Goal: Task Accomplishment & Management: Use online tool/utility

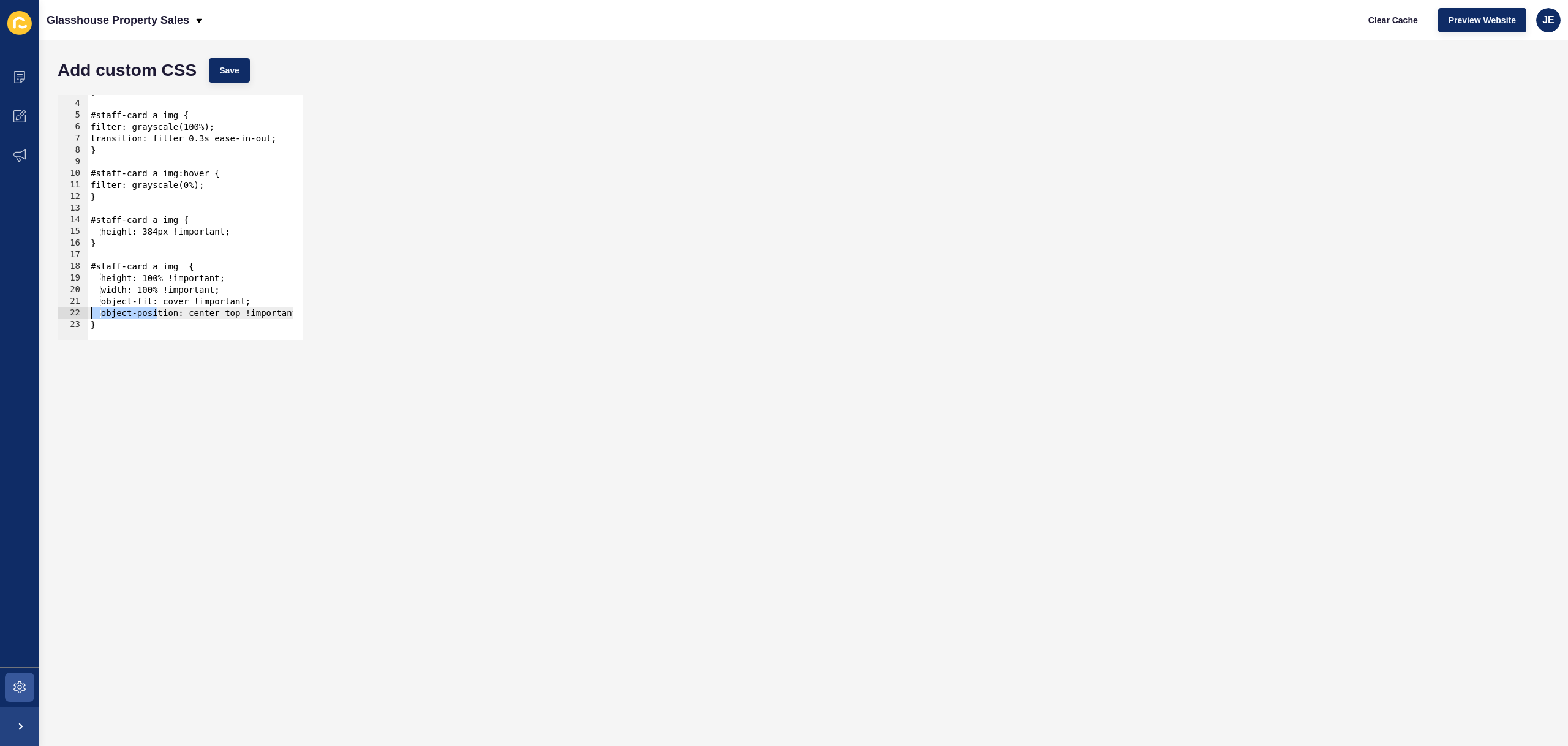
scroll to position [32, 0]
click at [596, 124] on div "object-position: center top !important; 3 4 5 6 7 8 9 10 11 12 13 14 15 16 17 1…" at bounding box center [803, 217] width 1504 height 257
click at [1503, 21] on span "Preview Website" at bounding box center [1482, 20] width 67 height 13
click at [3, 81] on span at bounding box center [19, 76] width 39 height 39
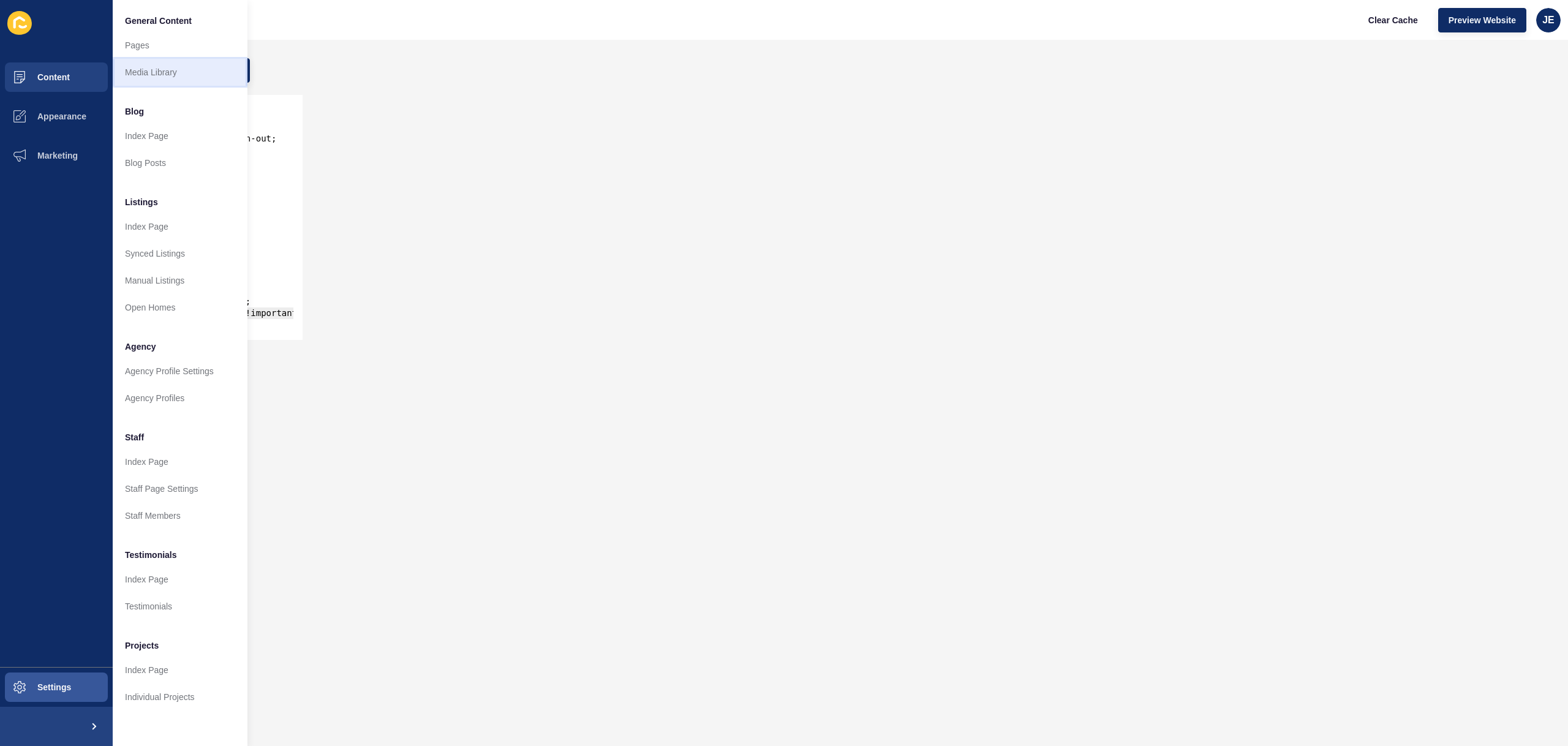
click at [124, 68] on link "Media Library" at bounding box center [180, 72] width 134 height 27
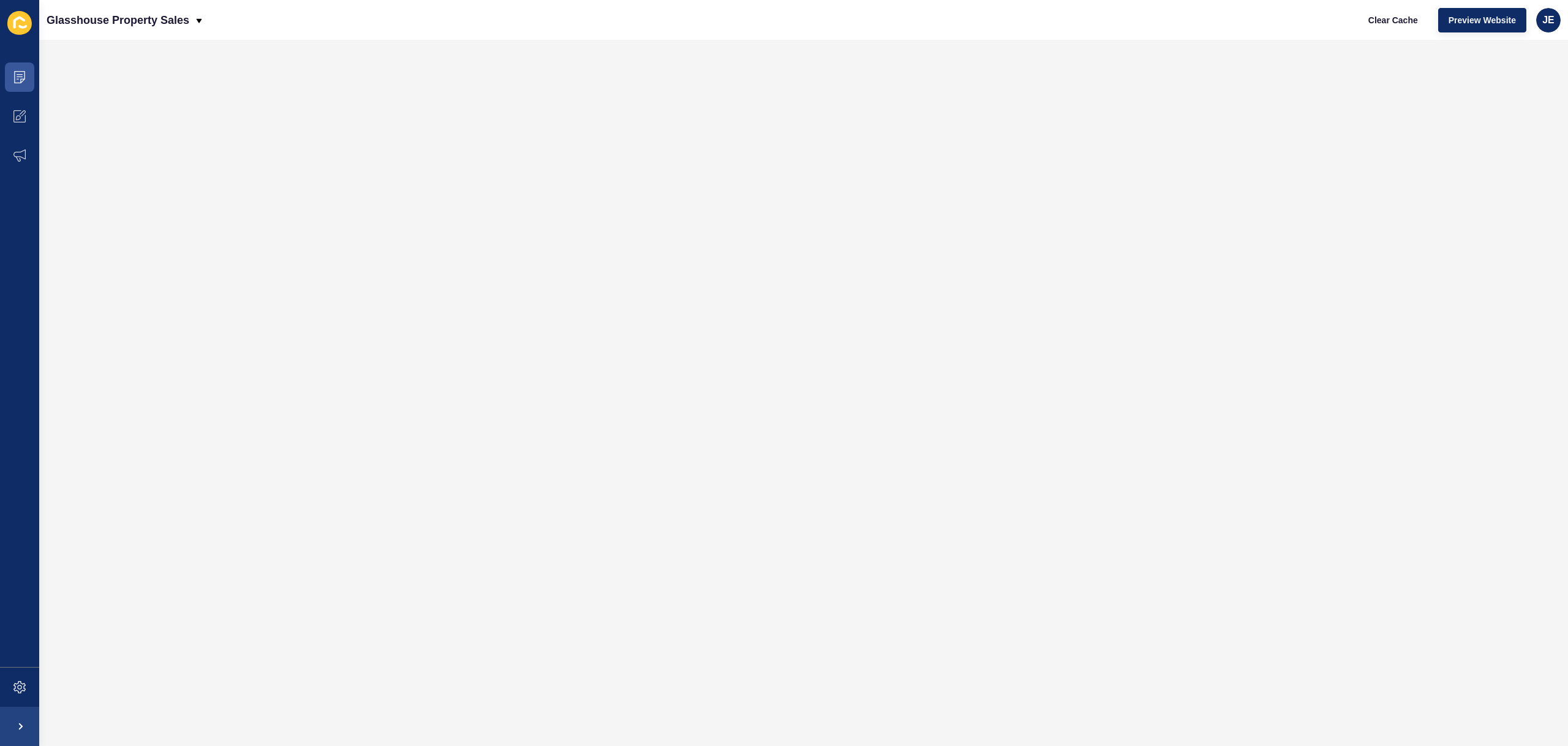
click at [797, 35] on div "Glasshouse Property Sales Clear Cache Preview Website JE" at bounding box center [803, 20] width 1528 height 40
click at [22, 691] on icon at bounding box center [19, 687] width 13 height 13
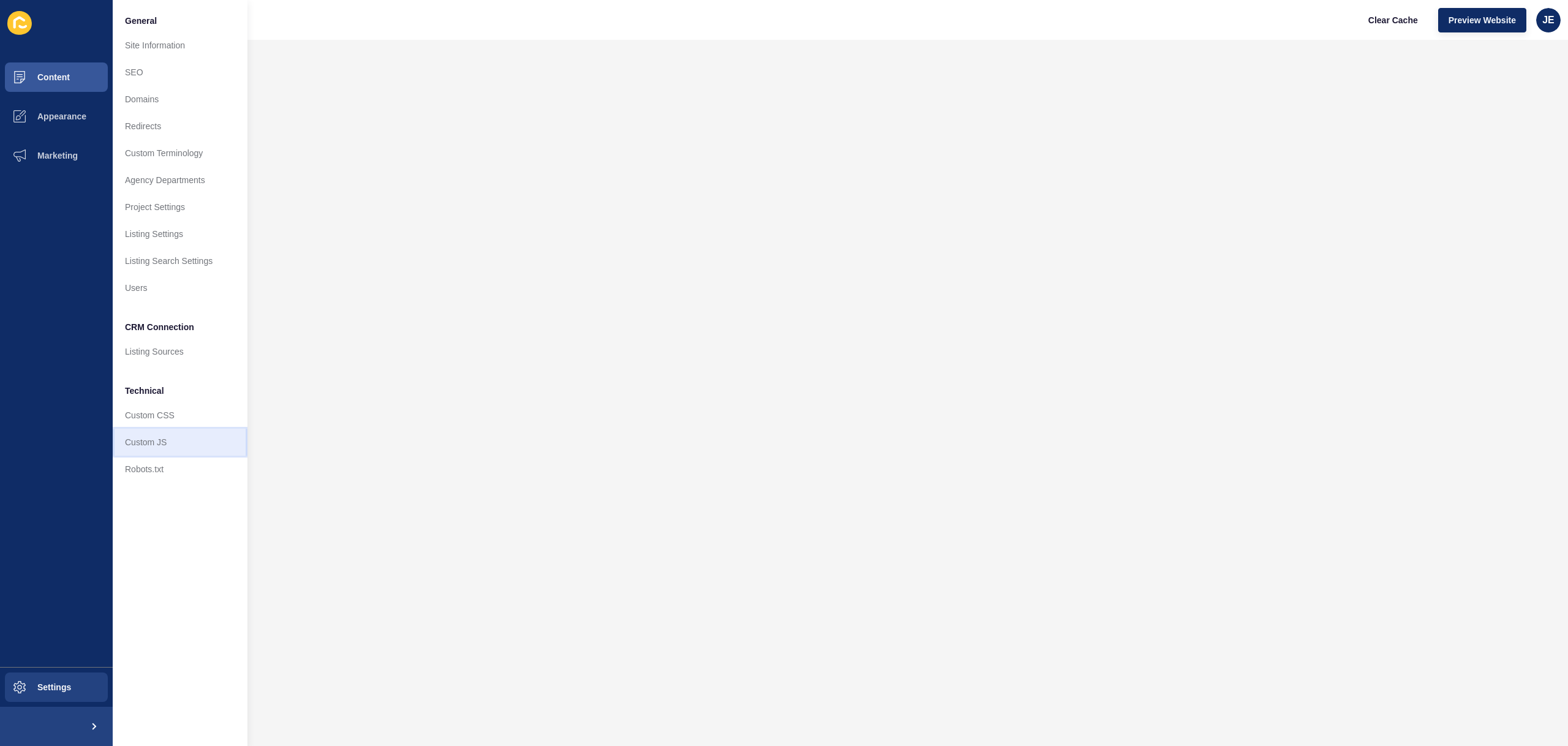
click at [189, 445] on link "Custom JS" at bounding box center [180, 442] width 134 height 27
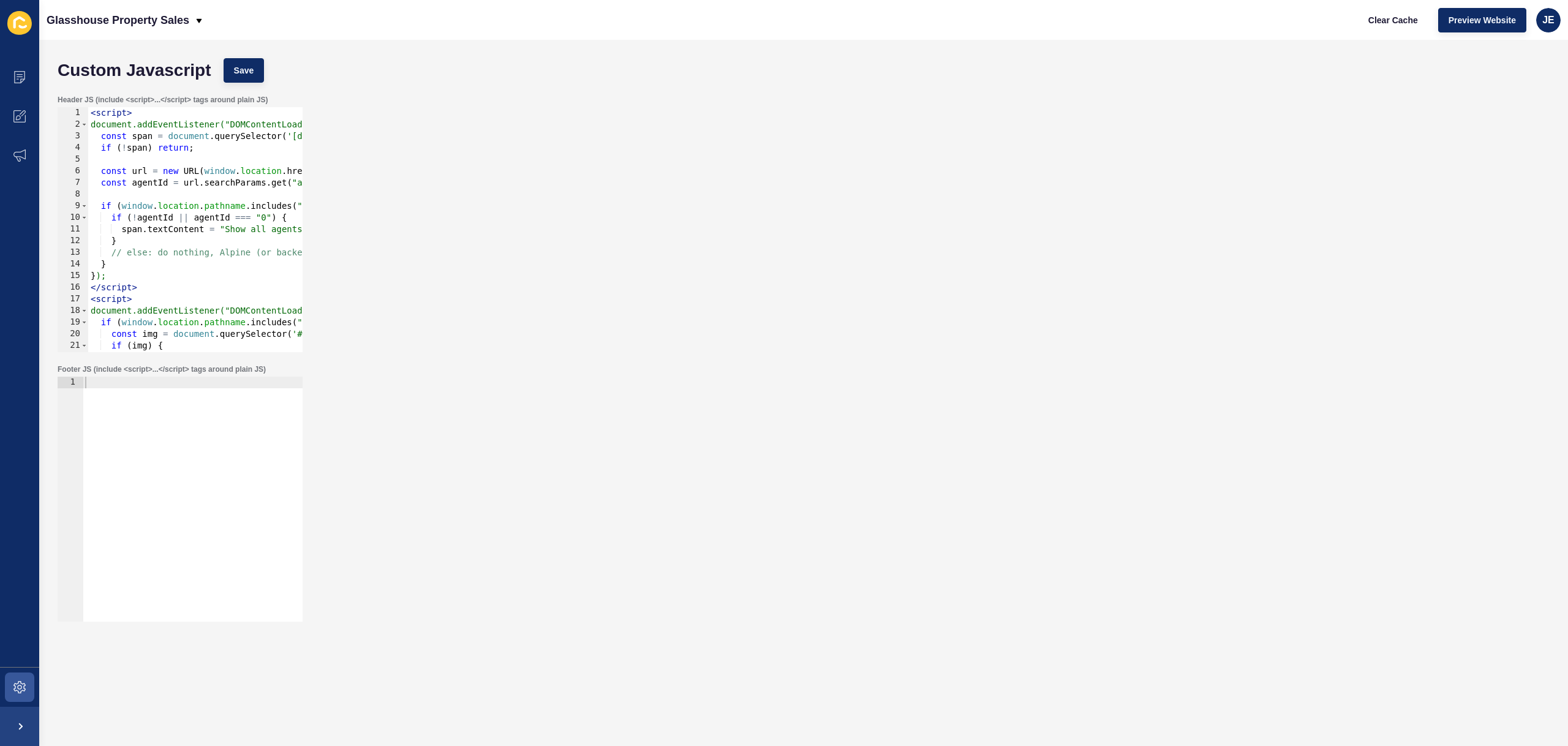
click at [138, 436] on div at bounding box center [192, 511] width 220 height 268
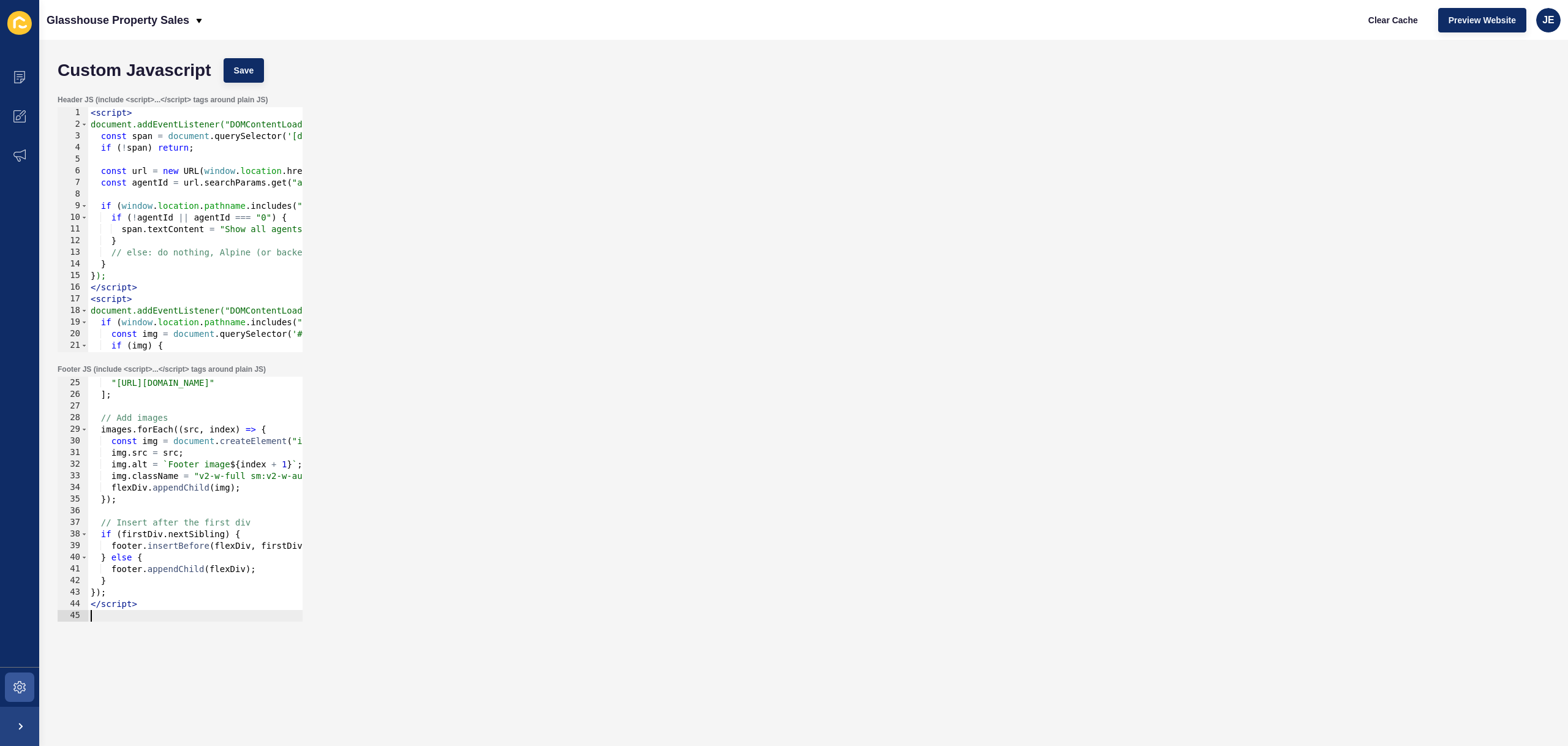
scroll to position [279, 0]
click at [242, 65] on span "Save" at bounding box center [244, 71] width 20 height 13
click at [1376, 31] on button "Clear Cache" at bounding box center [1393, 20] width 70 height 24
click at [183, 478] on div ""https://app-spoke-sites-au.s3.amazonaws.com/uploads/sites/709/2025/10/Square-A…" at bounding box center [425, 500] width 673 height 268
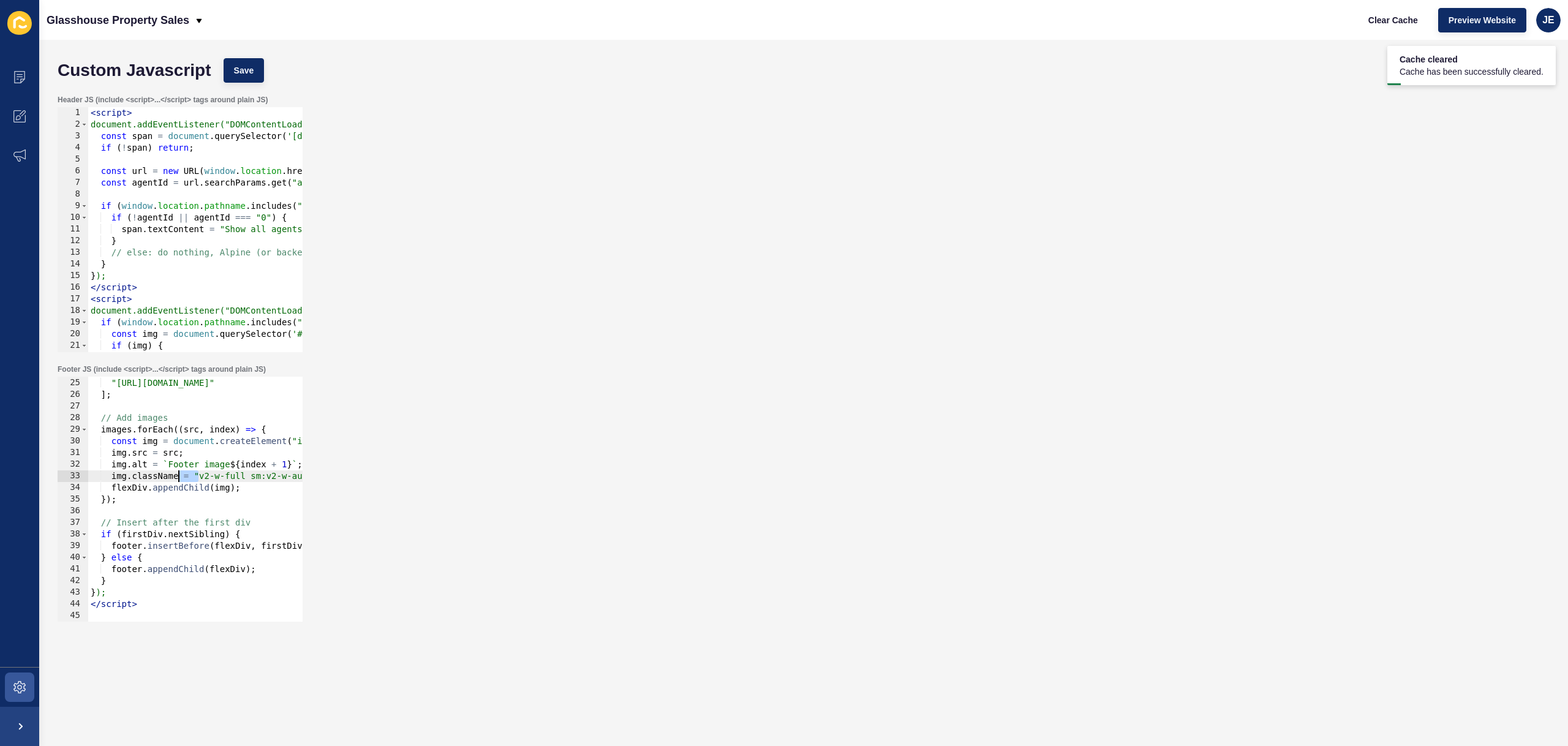
click at [183, 478] on div ""https://app-spoke-sites-au.s3.amazonaws.com/uploads/sites/709/2025/10/Square-A…" at bounding box center [425, 500] width 673 height 268
paste textarea
click at [249, 59] on button "Save" at bounding box center [244, 70] width 41 height 24
click at [1405, 28] on button "Clear Cache" at bounding box center [1393, 20] width 70 height 24
click at [14, 682] on icon at bounding box center [19, 687] width 13 height 13
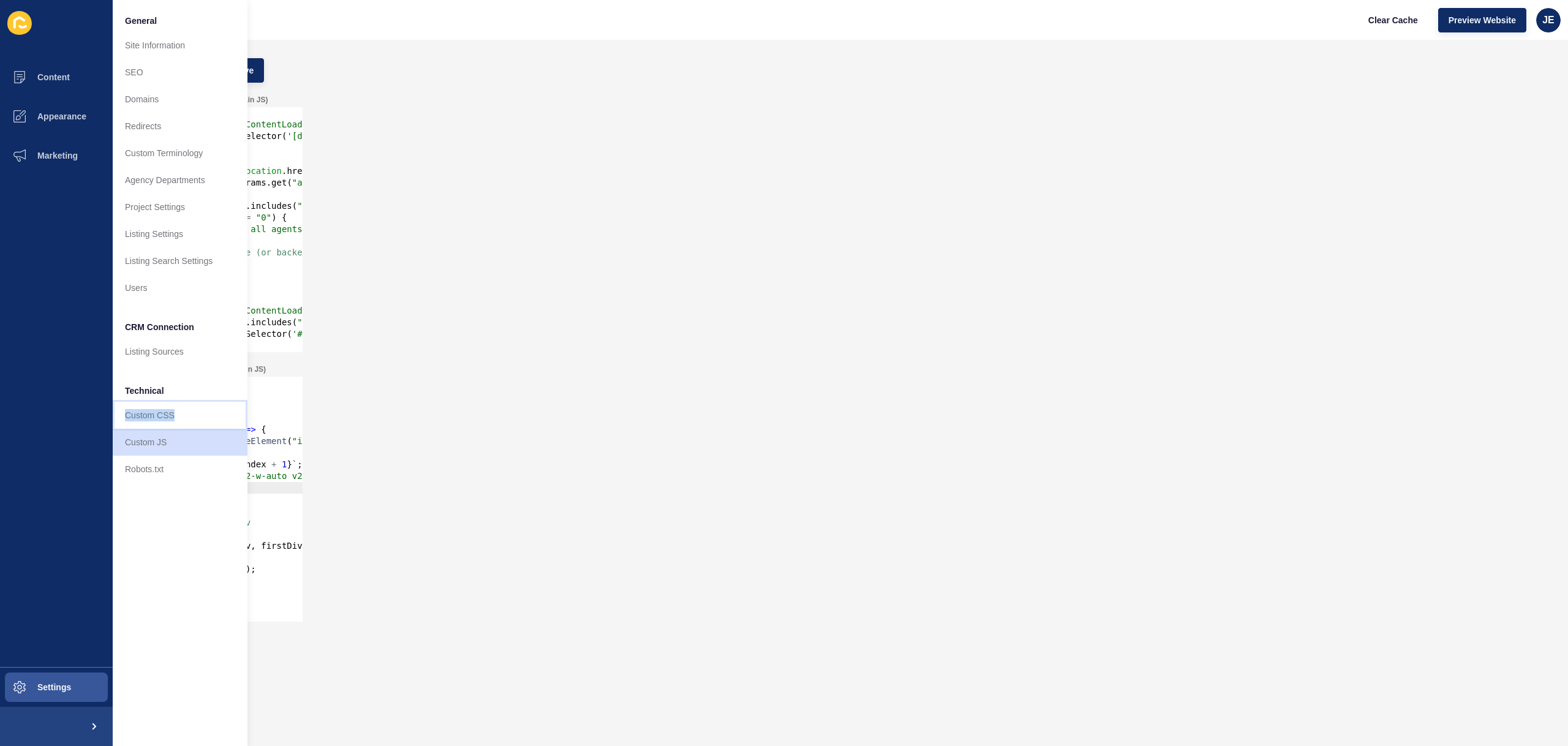
click at [293, 499] on div at bounding box center [296, 360] width 13 height 524
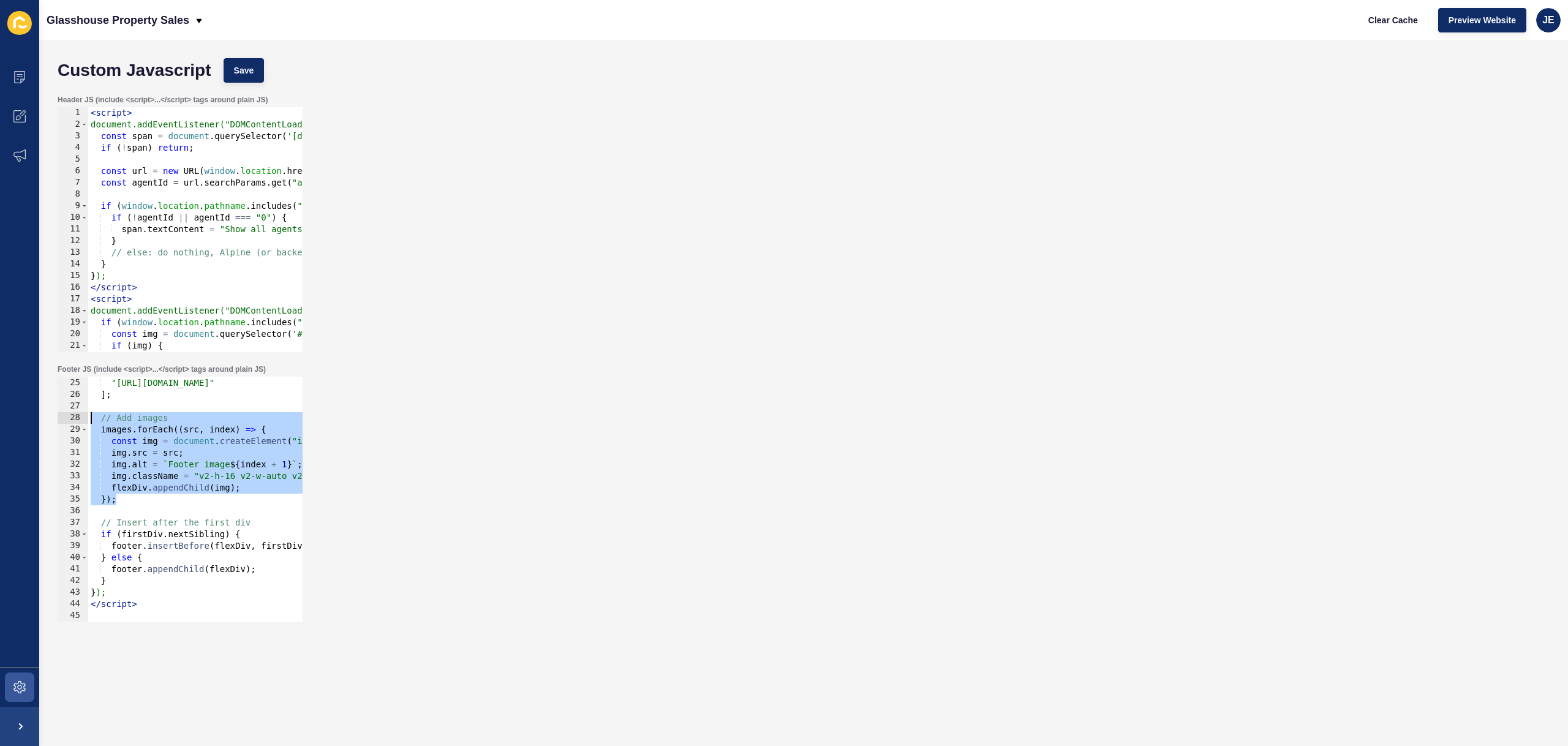
drag, startPoint x: 140, startPoint y: 503, endPoint x: 59, endPoint y: 423, distance: 113.8
click at [59, 423] on div "}); 24 25 26 27 28 29 30 31 32 33 34 35 36 37 38 39 40 41 42 43 44 45 "https://…" at bounding box center [180, 500] width 245 height 245
paste textarea "});"
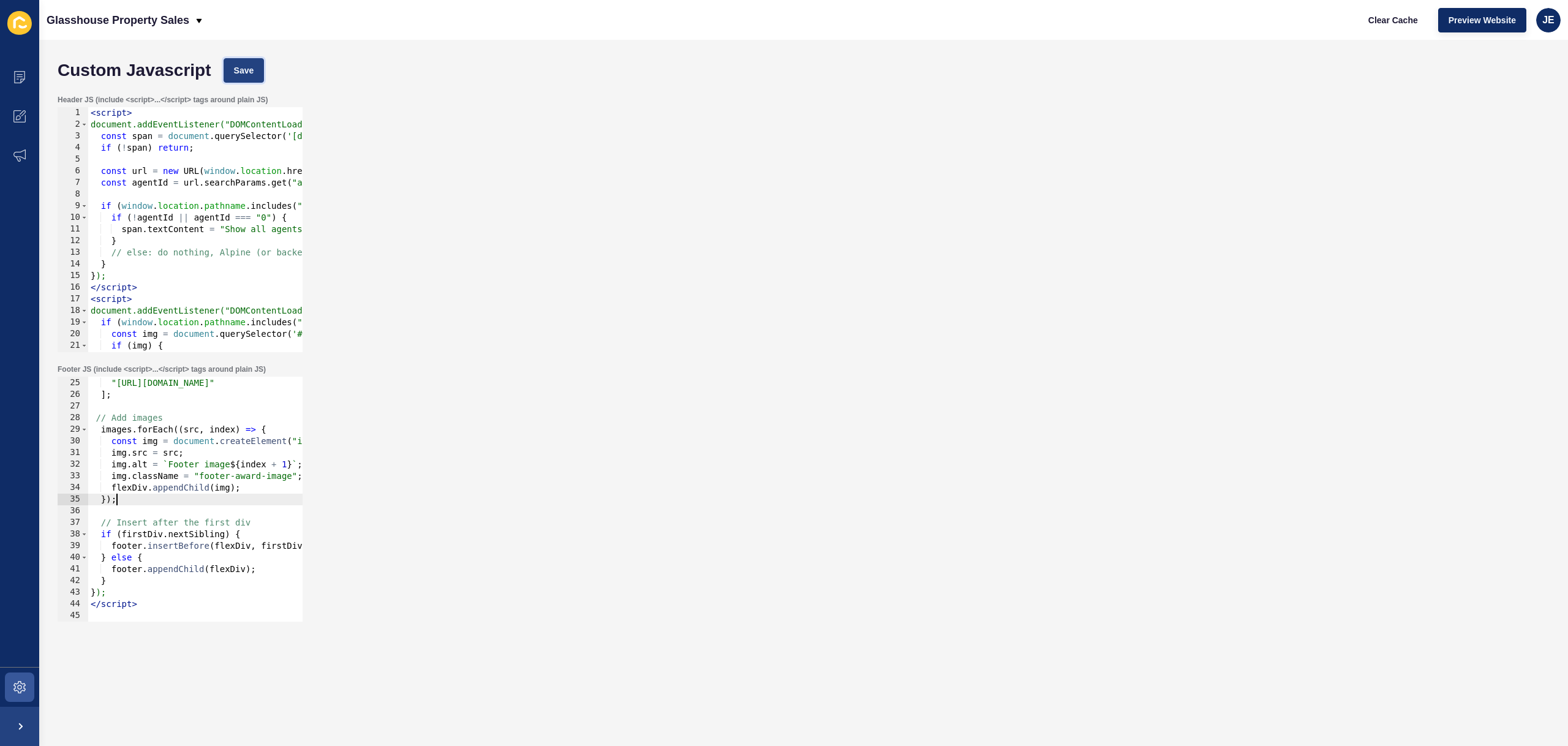
click at [254, 71] on button "Save" at bounding box center [244, 70] width 41 height 24
click at [1421, 18] on button "Clear Cache" at bounding box center [1393, 20] width 70 height 24
click at [224, 482] on div ""https://app-spoke-sites-au.s3.amazonaws.com/uploads/sites/709/2025/10/Square-A…" at bounding box center [425, 500] width 673 height 268
click at [274, 474] on div ""https://app-spoke-sites-au.s3.amazonaws.com/uploads/sites/709/2025/10/Square-A…" at bounding box center [425, 500] width 673 height 268
click at [273, 474] on div ""https://app-spoke-sites-au.s3.amazonaws.com/uploads/sites/709/2025/10/Square-A…" at bounding box center [425, 500] width 673 height 268
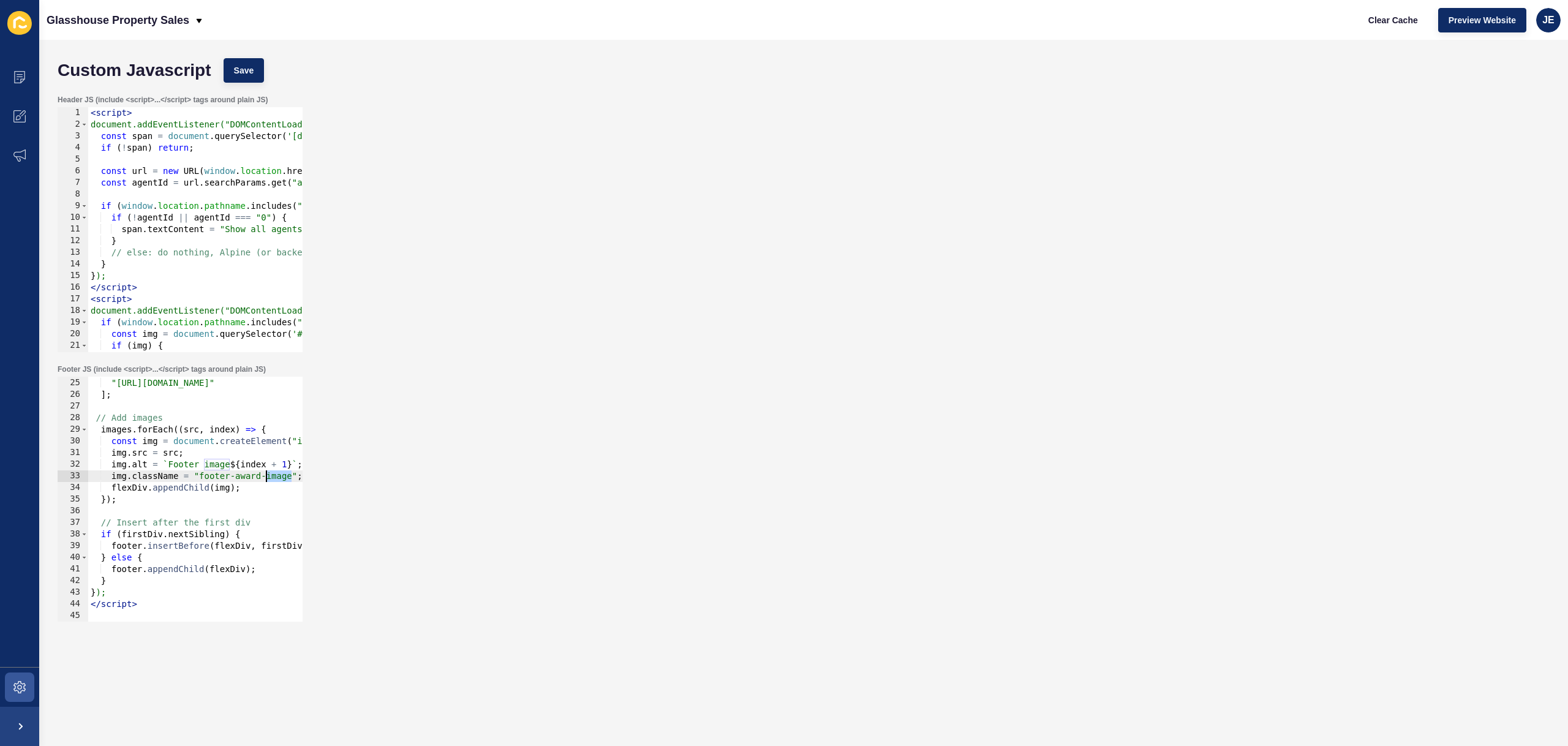
click at [273, 474] on div ""https://app-spoke-sites-au.s3.amazonaws.com/uploads/sites/709/2025/10/Square-A…" at bounding box center [425, 500] width 673 height 268
type textarea "flexDiv.appendChild(img);"
paste textarea "img.className = "footer-award-image";"
click at [190, 478] on div ""https://app-spoke-sites-au.s3.amazonaws.com/uploads/sites/709/2025/10/Square-A…" at bounding box center [425, 500] width 673 height 268
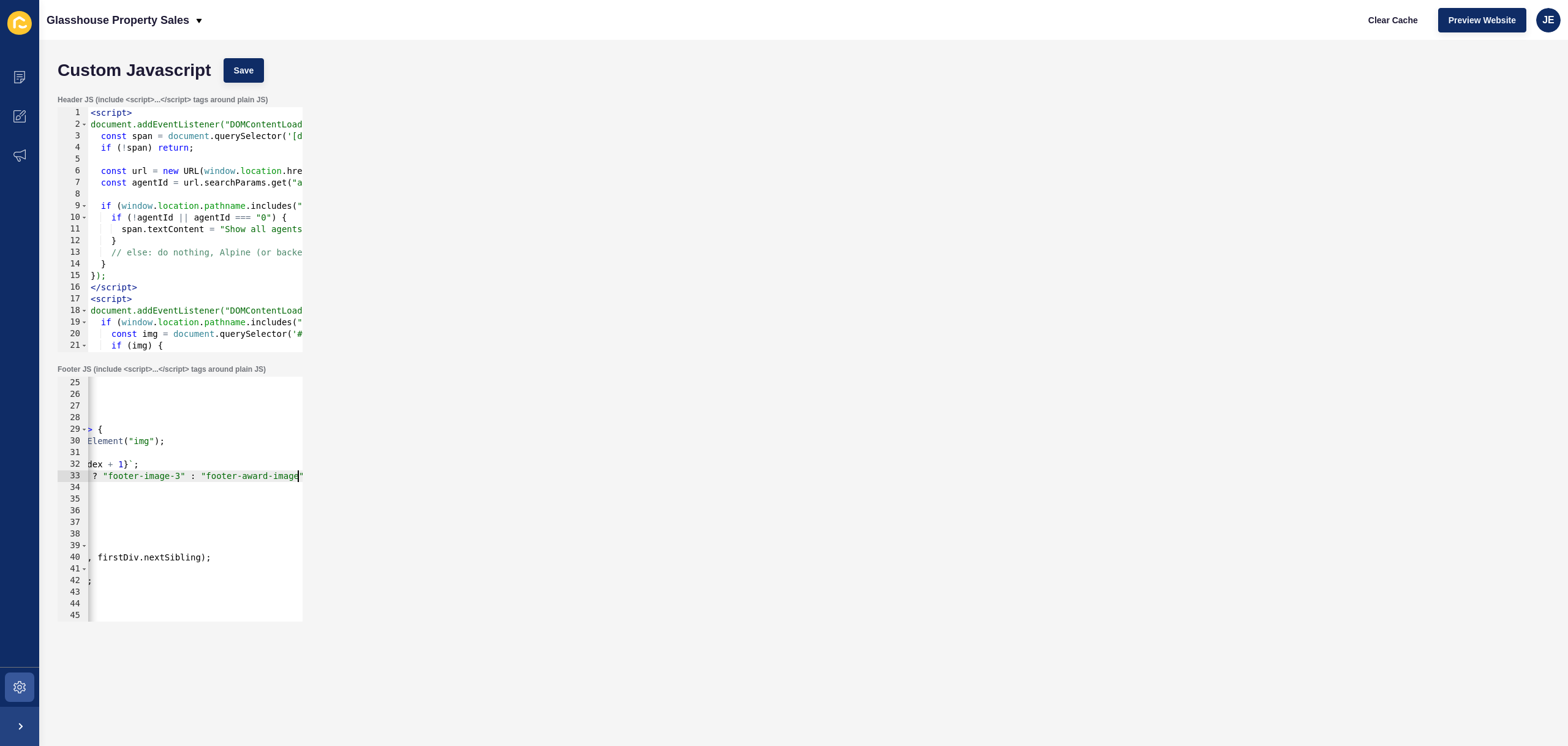
scroll to position [0, 163]
click at [140, 479] on div ""https://app-spoke-sites-au.s3.amazonaws.com/uploads/sites/709/2025/10/Square-A…" at bounding box center [262, 500] width 673 height 268
click at [252, 80] on button "Save" at bounding box center [244, 70] width 41 height 24
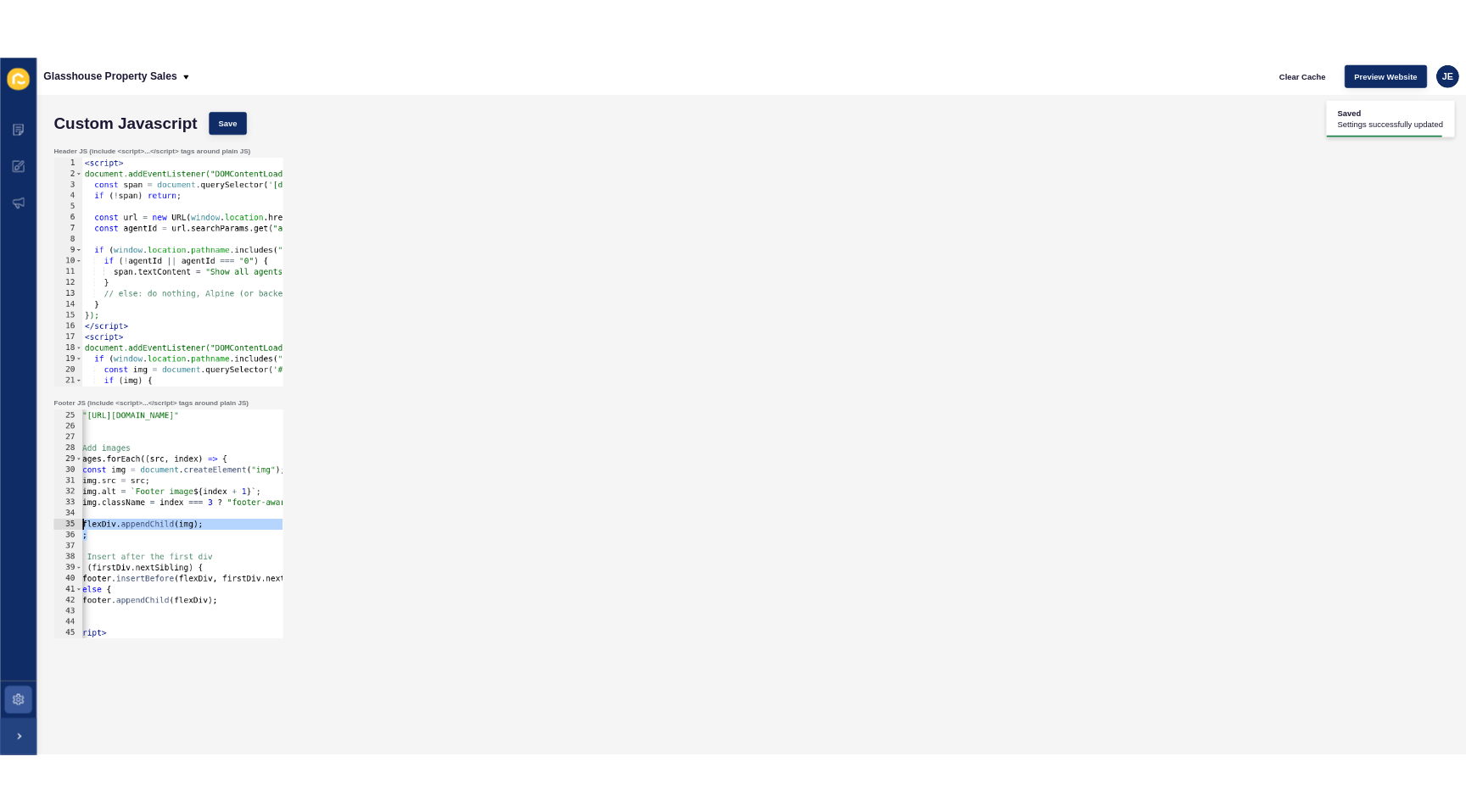
scroll to position [0, 0]
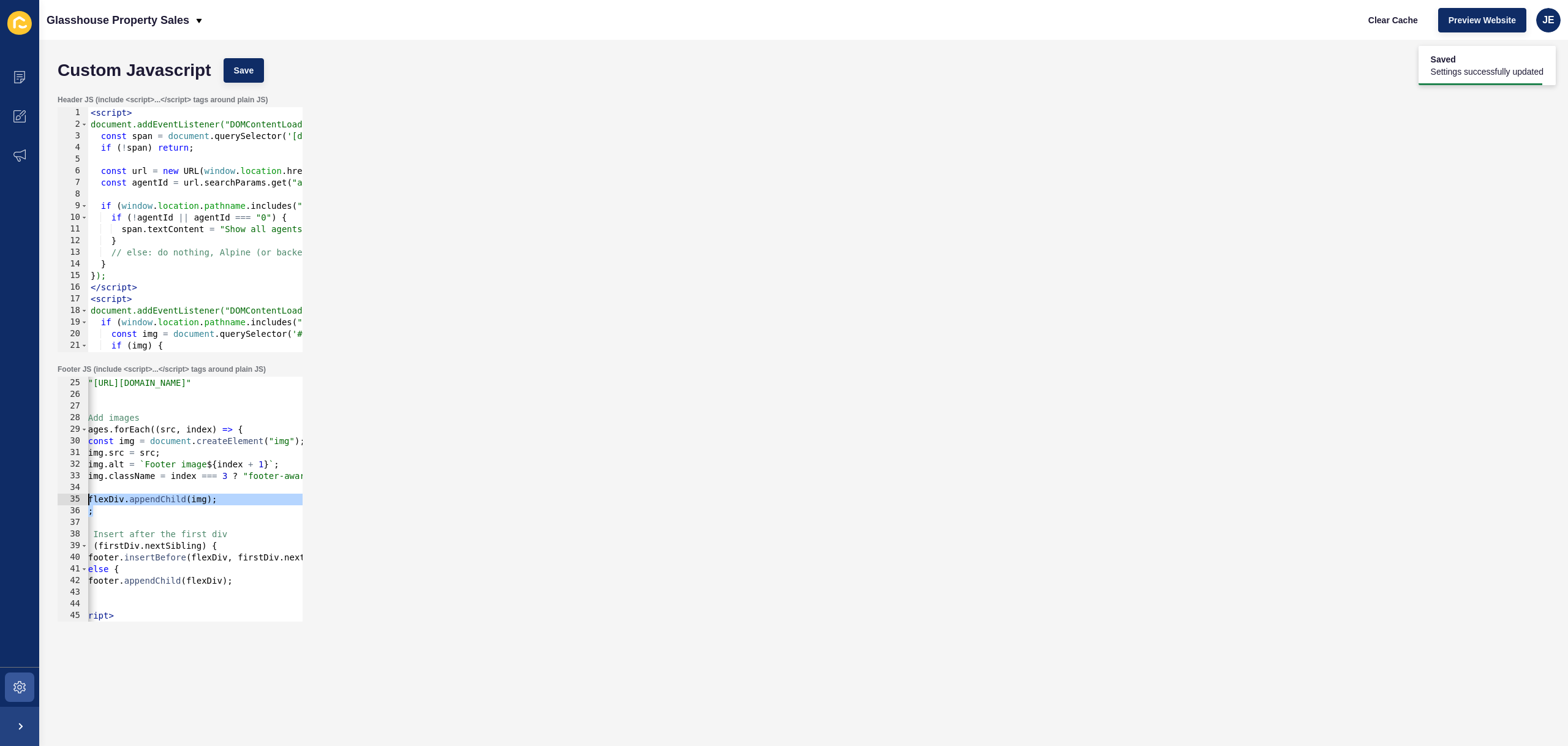
drag, startPoint x: 128, startPoint y: 509, endPoint x: 22, endPoint y: 498, distance: 106.6
click at [22, 498] on div "Content Appearance Marketing Settings Glasshouse Property Sales Clear Cache Pre…" at bounding box center [784, 373] width 1568 height 746
type textarea "flexDiv.appendChild(img); });"
click at [1389, 26] on button "Clear Cache" at bounding box center [1393, 20] width 70 height 24
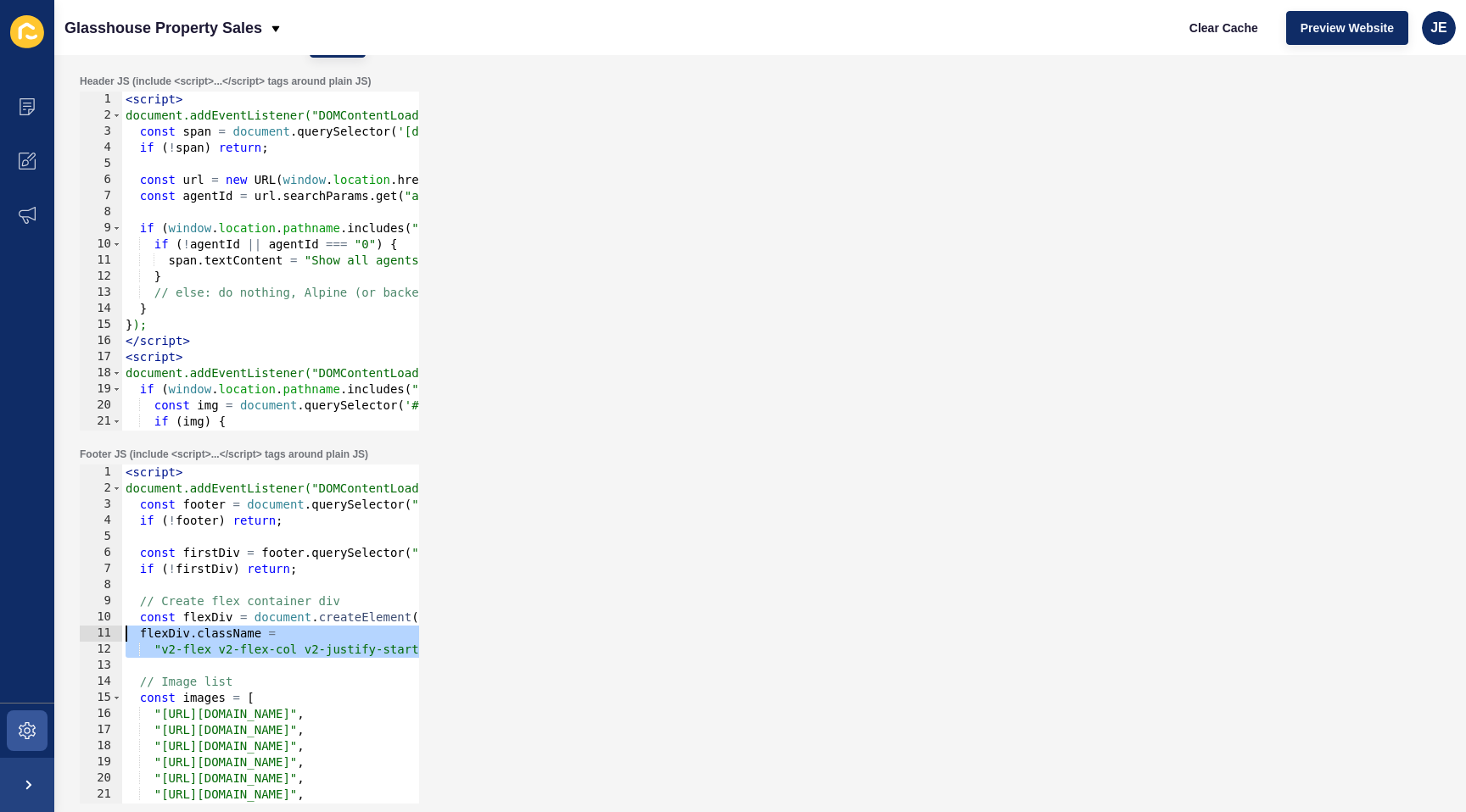
drag, startPoint x: 187, startPoint y: 666, endPoint x: 115, endPoint y: 636, distance: 78.0
click at [115, 636] on div "1 2 3 4 5 6 7 8 9 10 11 12 13 14 15 16 17 18 19 20 21 22 23 < script > document…" at bounding box center [249, 634] width 340 height 339
type textarea "flexDiv.className = "v2-flex v2-flex-col v2-justify-start sm:v2-flex-row v2-gap…"
paste textarea
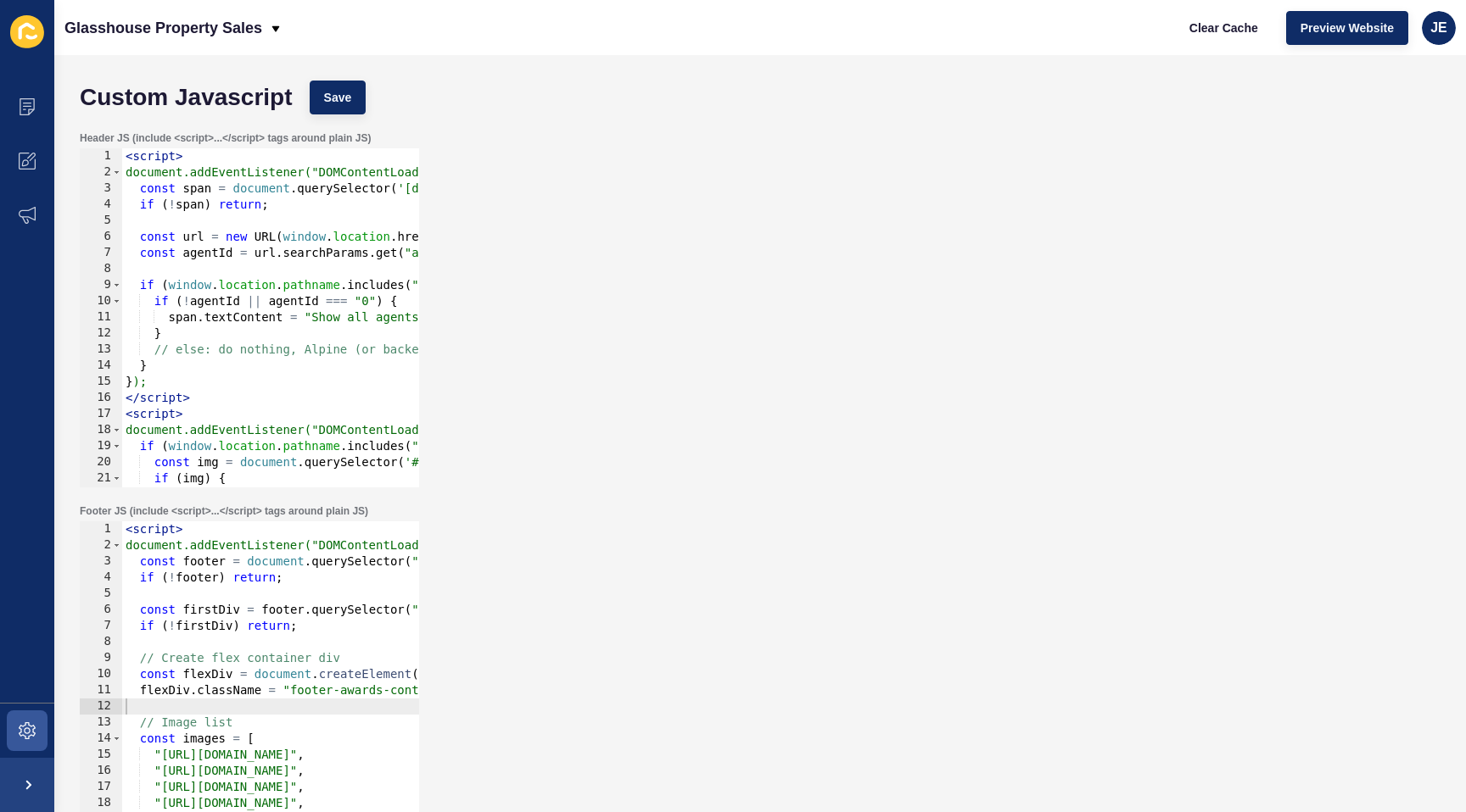
click at [292, 102] on div "Custom Javascript Save" at bounding box center [760, 98] width 1378 height 51
click at [347, 97] on span "Save" at bounding box center [338, 98] width 28 height 17
click at [1223, 30] on span "Clear Cache" at bounding box center [1223, 27] width 68 height 17
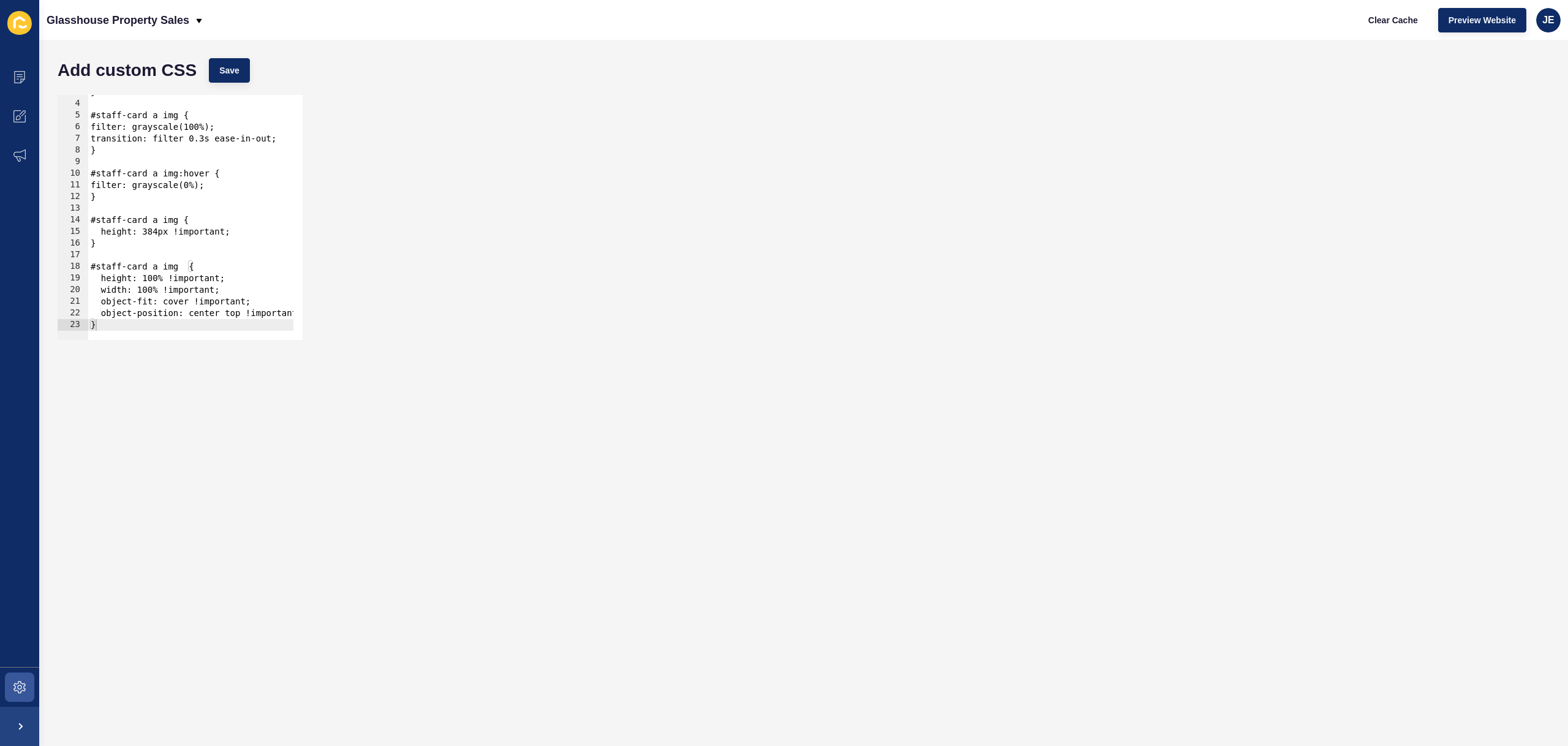
scroll to position [32, 0]
type textarea "}"
click at [254, 320] on div "} #staff-card a img { filter: grayscale(100%); transition: filter 0.3s ease-in-…" at bounding box center [201, 215] width 226 height 259
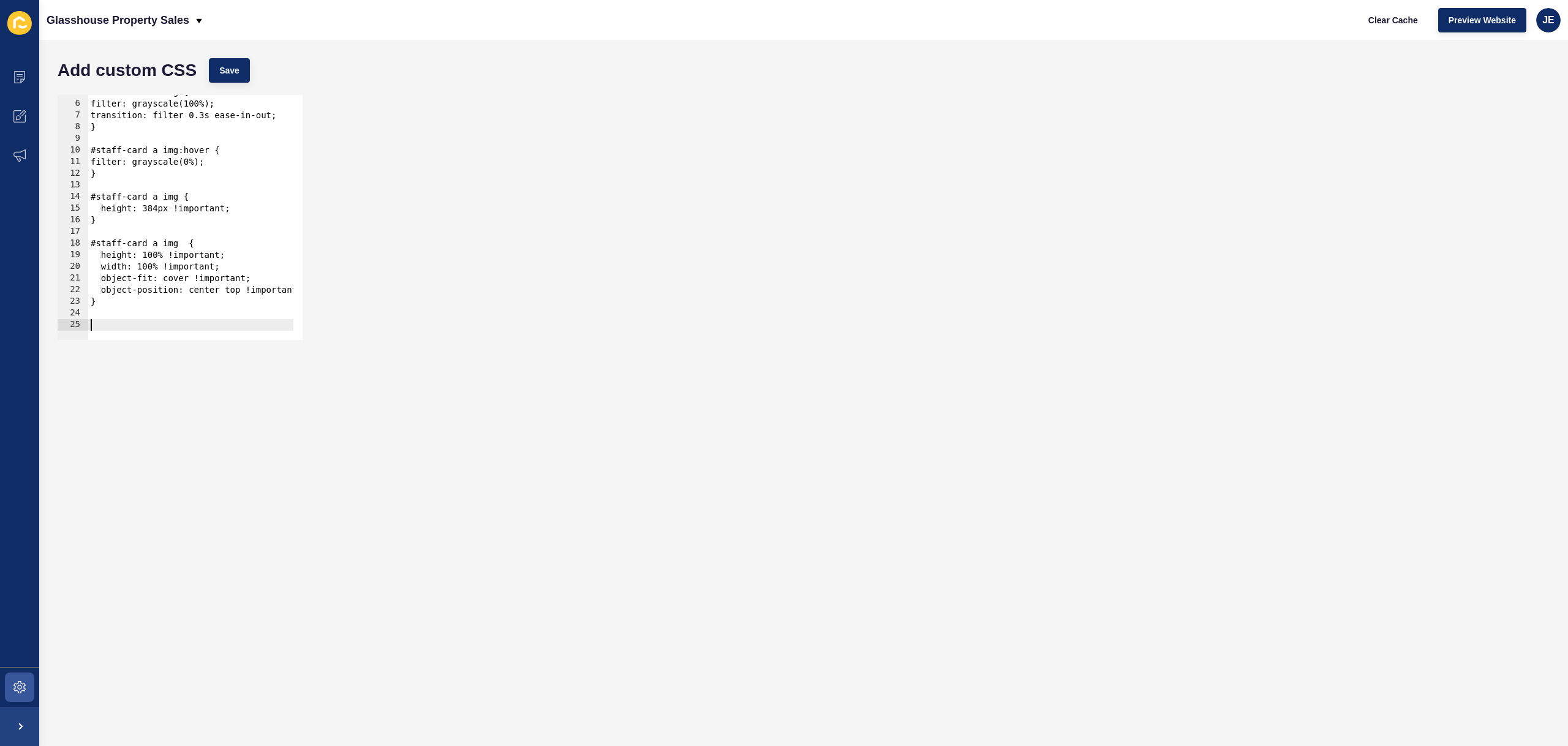
paste textarea "}"
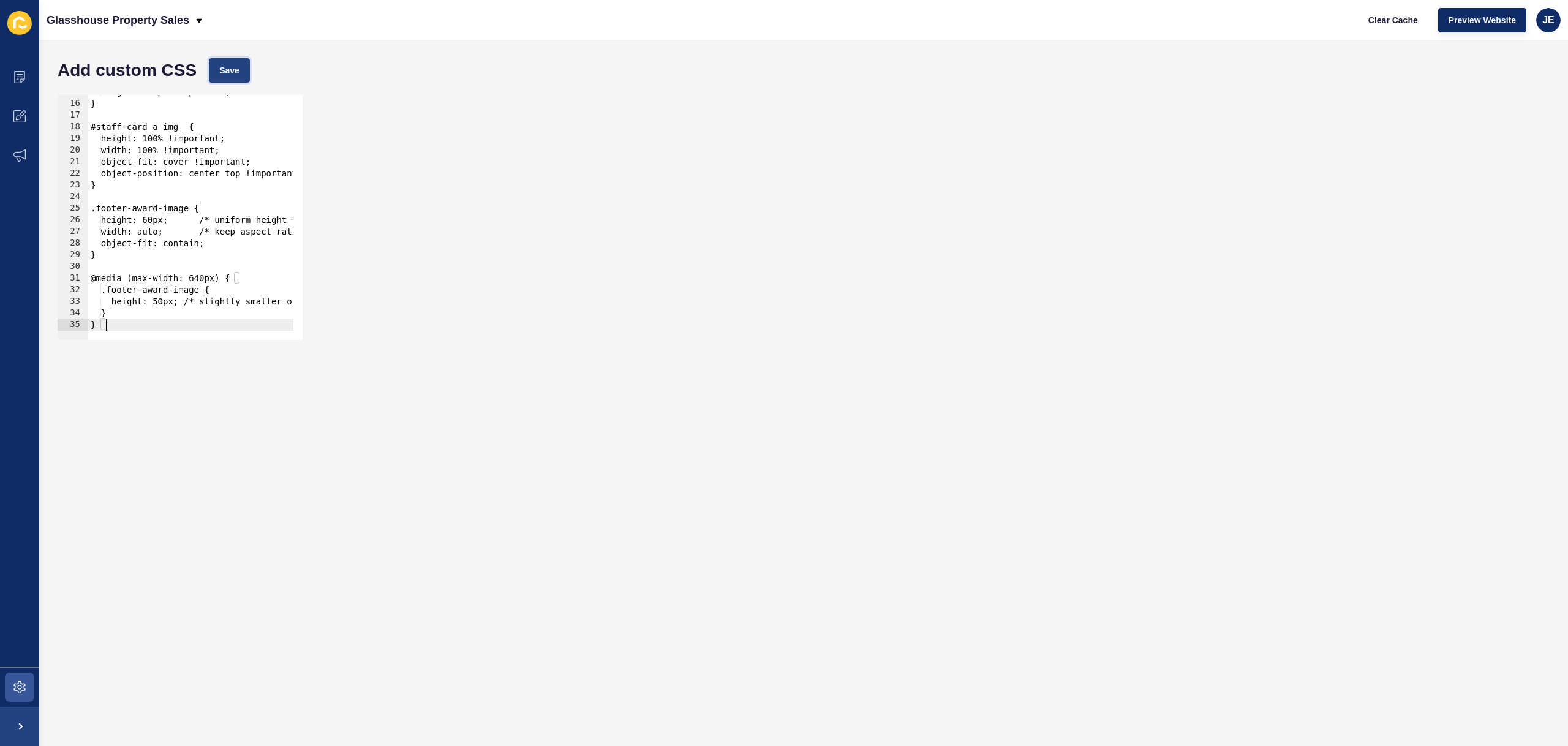
click at [236, 74] on span "Save" at bounding box center [229, 71] width 20 height 13
click at [152, 223] on div "height: 384px !important; } #staff-card a img { height: 100% !important; width:…" at bounding box center [250, 215] width 324 height 259
click at [223, 72] on span "Save" at bounding box center [229, 71] width 20 height 13
click at [1448, 22] on span "Preview Website" at bounding box center [1482, 20] width 67 height 13
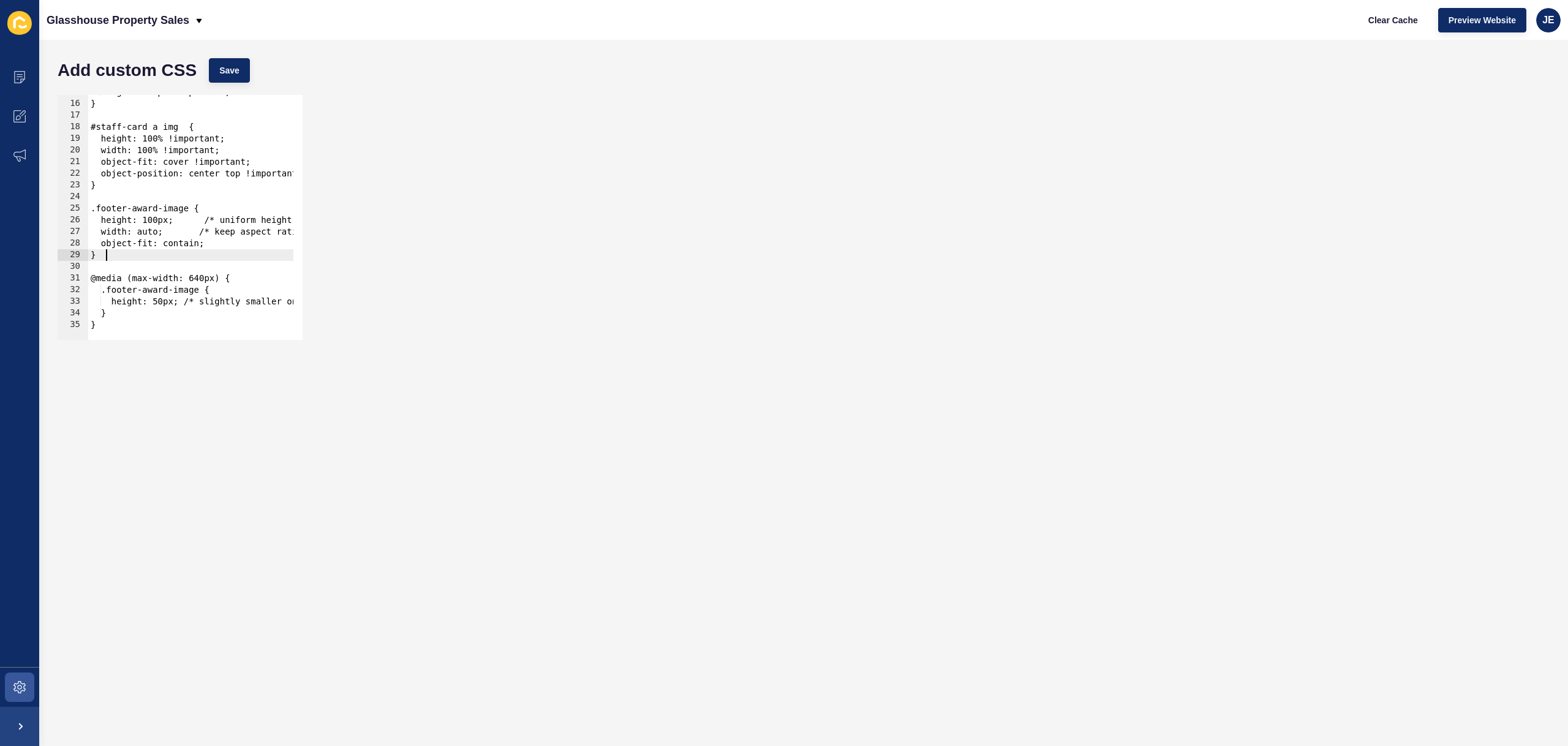
scroll to position [0, 1]
drag, startPoint x: 110, startPoint y: 256, endPoint x: 68, endPoint y: 212, distance: 60.8
click at [68, 212] on div "} 15 16 17 18 19 20 21 22 23 24 25 26 27 28 29 30 31 32 33 34 35 height: 384px …" at bounding box center [180, 217] width 245 height 245
click at [117, 256] on div "height: 384px !important; } #staff-card a img { height: 100% !important; width:…" at bounding box center [250, 215] width 324 height 259
type textarea "}"
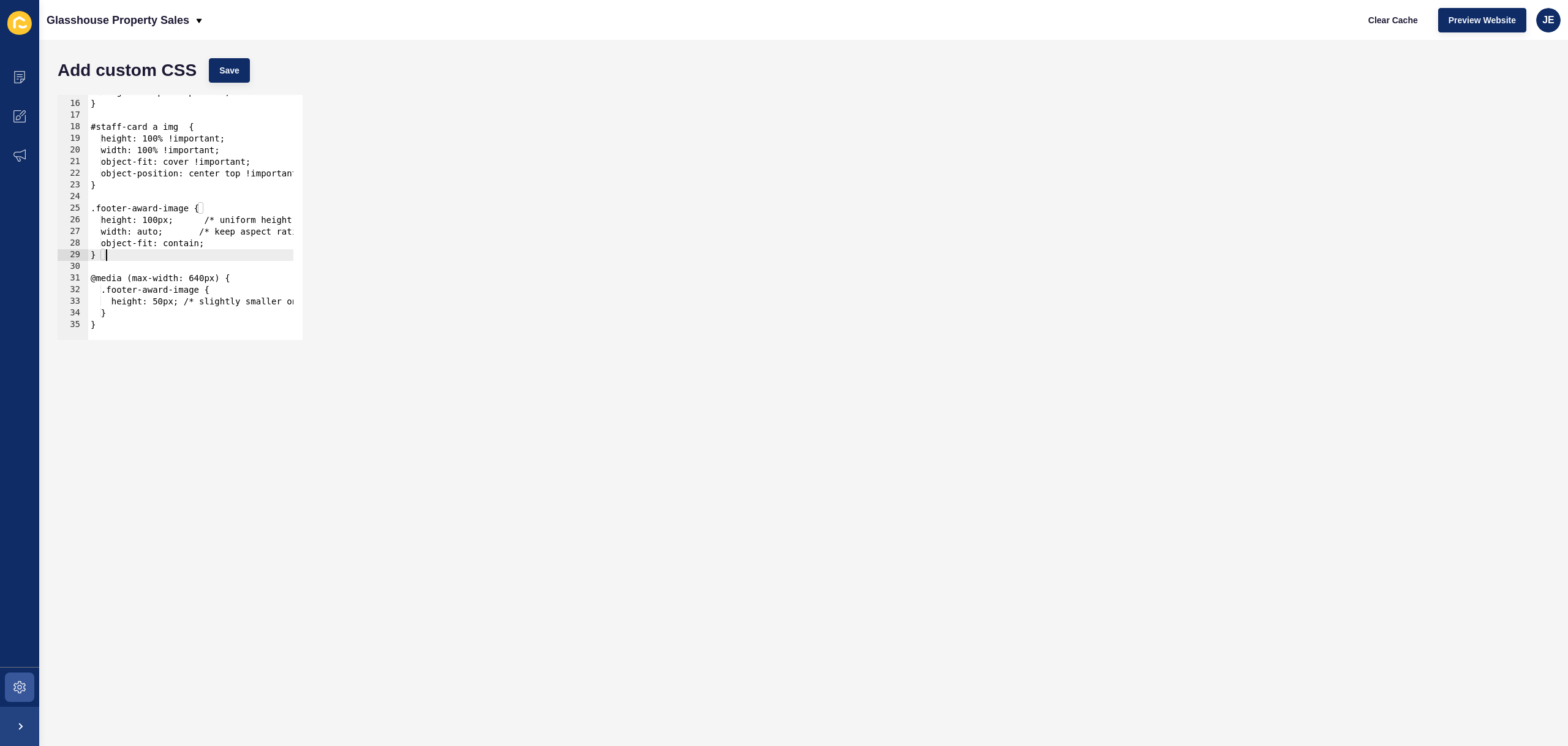
scroll to position [0, 0]
paste textarea "}"
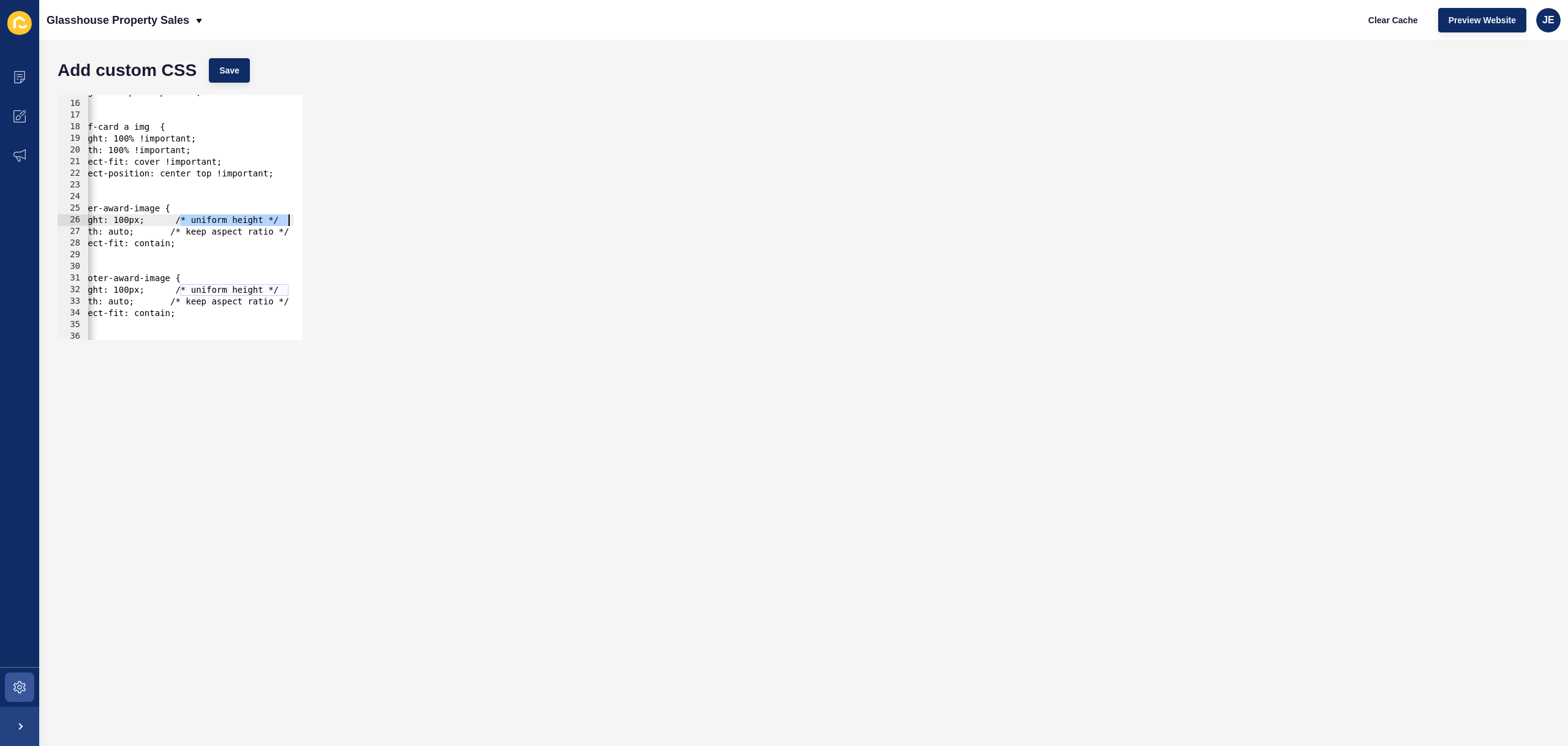
scroll to position [0, 29]
drag, startPoint x: 210, startPoint y: 222, endPoint x: 356, endPoint y: 221, distance: 146.0
click at [356, 221] on div "} 15 16 17 18 19 20 21 22 23 24 25 26 27 28 29 30 31 32 33 34 35 36 37 38 heigh…" at bounding box center [803, 217] width 1504 height 257
drag, startPoint x: 195, startPoint y: 230, endPoint x: 300, endPoint y: 229, distance: 105.0
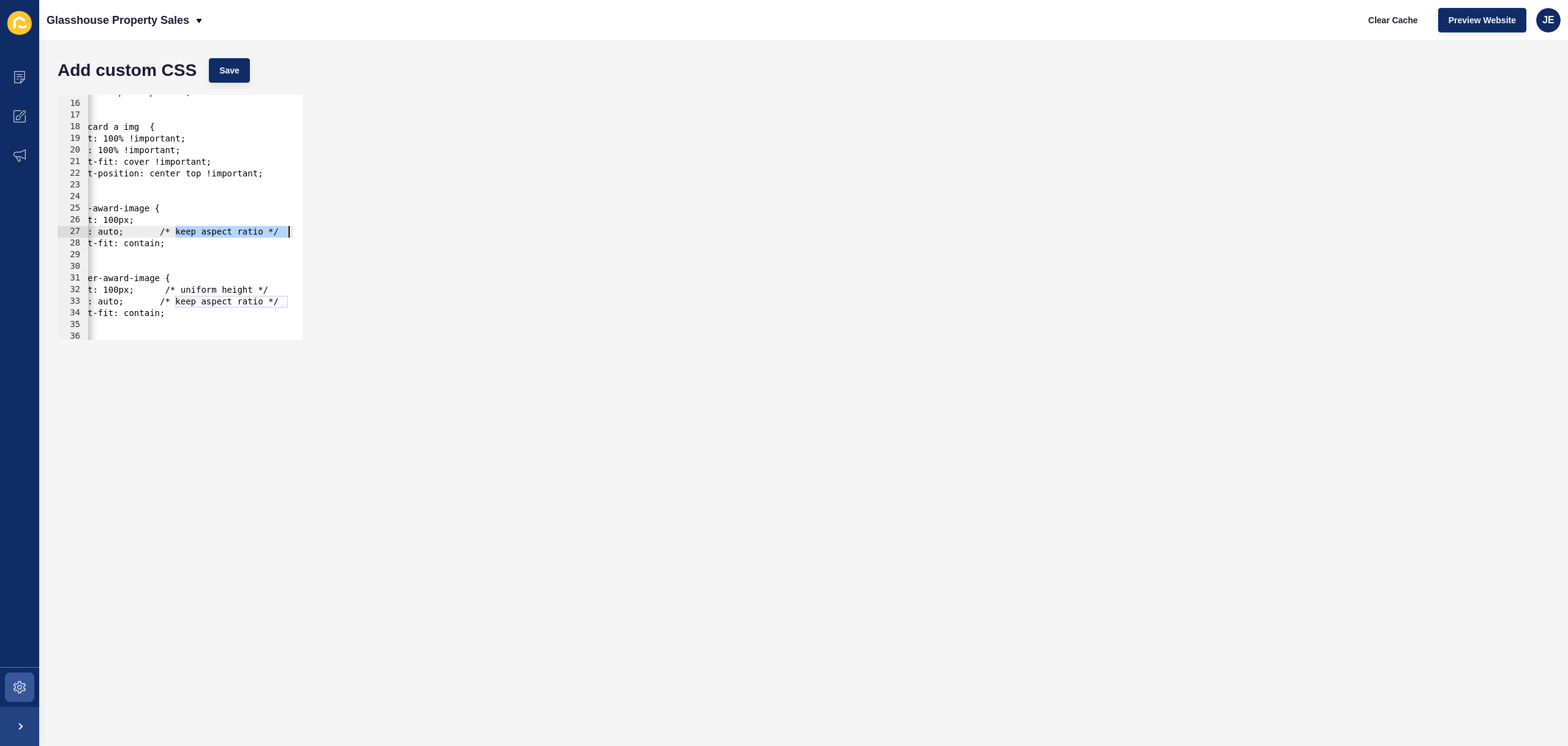
click at [300, 229] on div "height: 100px; 15 16 17 18 19 20 21 22 23 24 25 26 27 28 29 30 31 32 33 34 35 3…" at bounding box center [180, 217] width 245 height 245
drag, startPoint x: 289, startPoint y: 299, endPoint x: 168, endPoint y: 299, distance: 121.0
click at [168, 299] on div "height: 384px !important; } #staff-card a img { height: 100% !important; width:…" at bounding box center [211, 215] width 324 height 259
drag, startPoint x: 173, startPoint y: 289, endPoint x: 325, endPoint y: 289, distance: 152.0
click at [325, 289] on div "width: auto; 15 16 17 18 19 20 21 22 23 24 25 26 27 28 29 30 31 32 33 34 35 36 …" at bounding box center [803, 217] width 1504 height 257
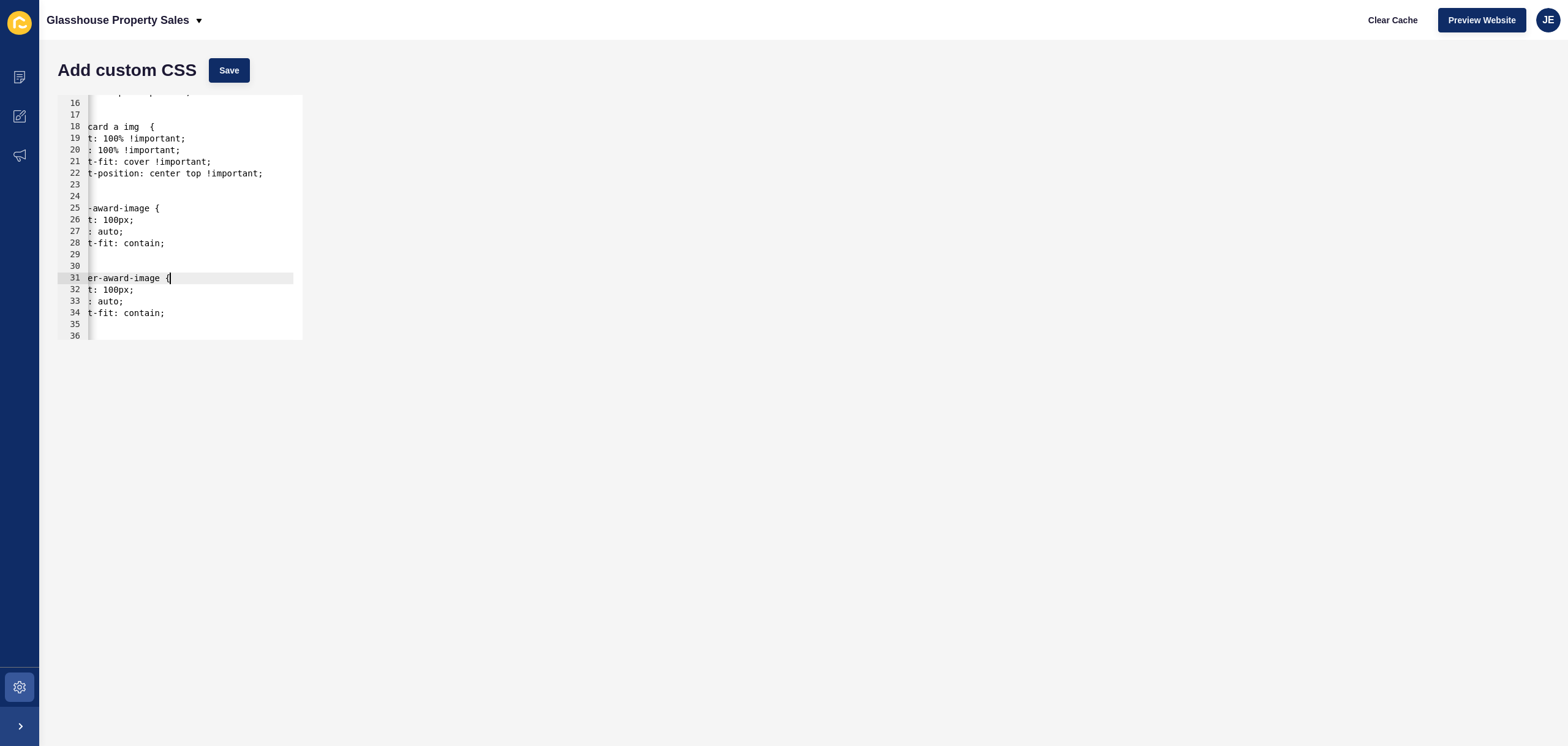
drag, startPoint x: 167, startPoint y: 279, endPoint x: 221, endPoint y: 289, distance: 54.9
click at [167, 279] on div "height: 384px !important; } #staff-card a img { height: 100% !important; width:…" at bounding box center [211, 215] width 324 height 259
drag, startPoint x: 172, startPoint y: 266, endPoint x: 51, endPoint y: 260, distance: 121.1
click at [51, 260] on div "height: 150px; 15 16 17 18 19 20 21 22 23 24 25 26 27 28 29 30 31 32 33 34 35 3…" at bounding box center [803, 217] width 1504 height 257
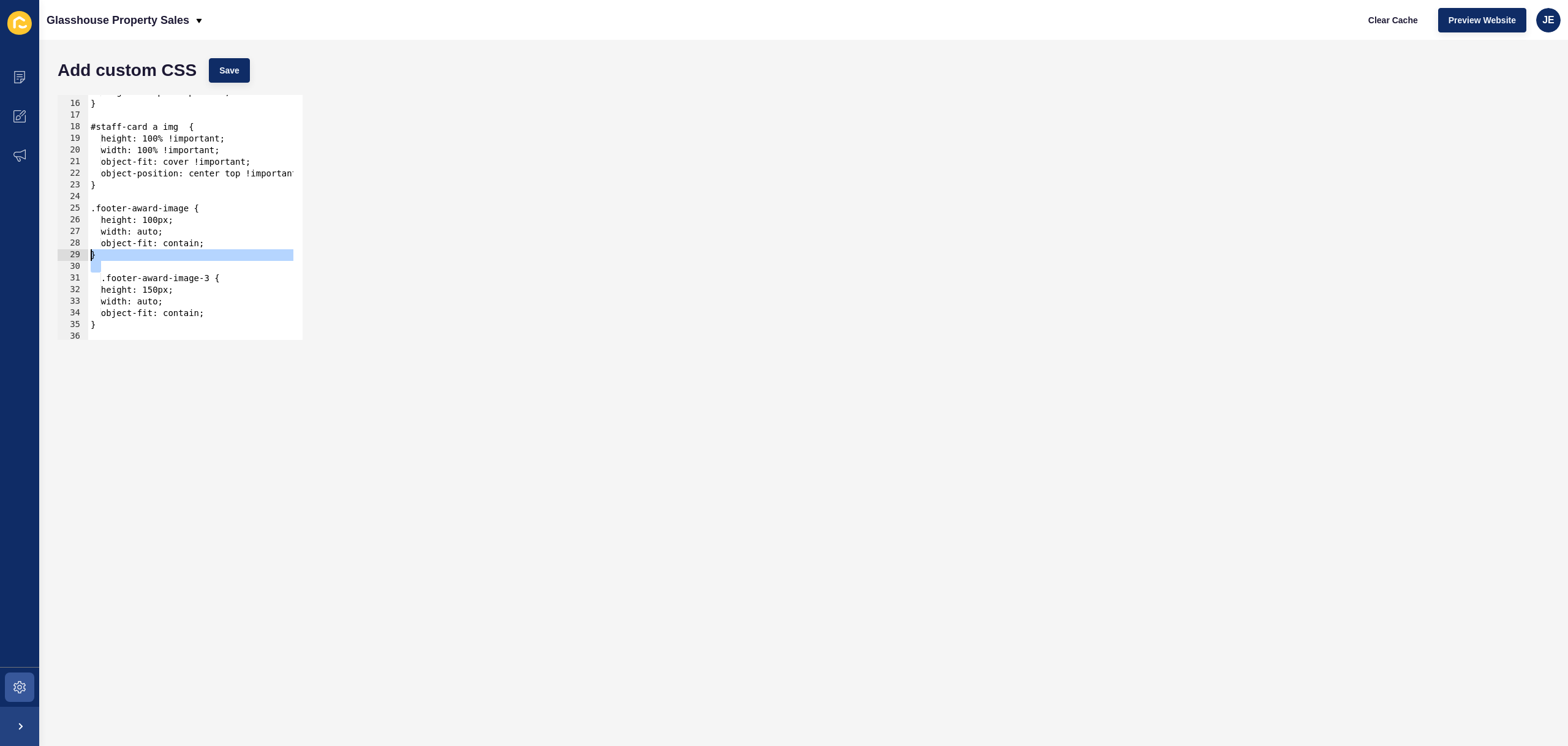
scroll to position [0, 1]
type textarea "}"
click at [105, 268] on div "height: 384px !important; } #staff-card a img { height: 100% !important; width:…" at bounding box center [250, 215] width 324 height 259
click at [109, 270] on div "height: 384px !important; } #staff-card a img { height: 100% !important; width:…" at bounding box center [250, 215] width 324 height 259
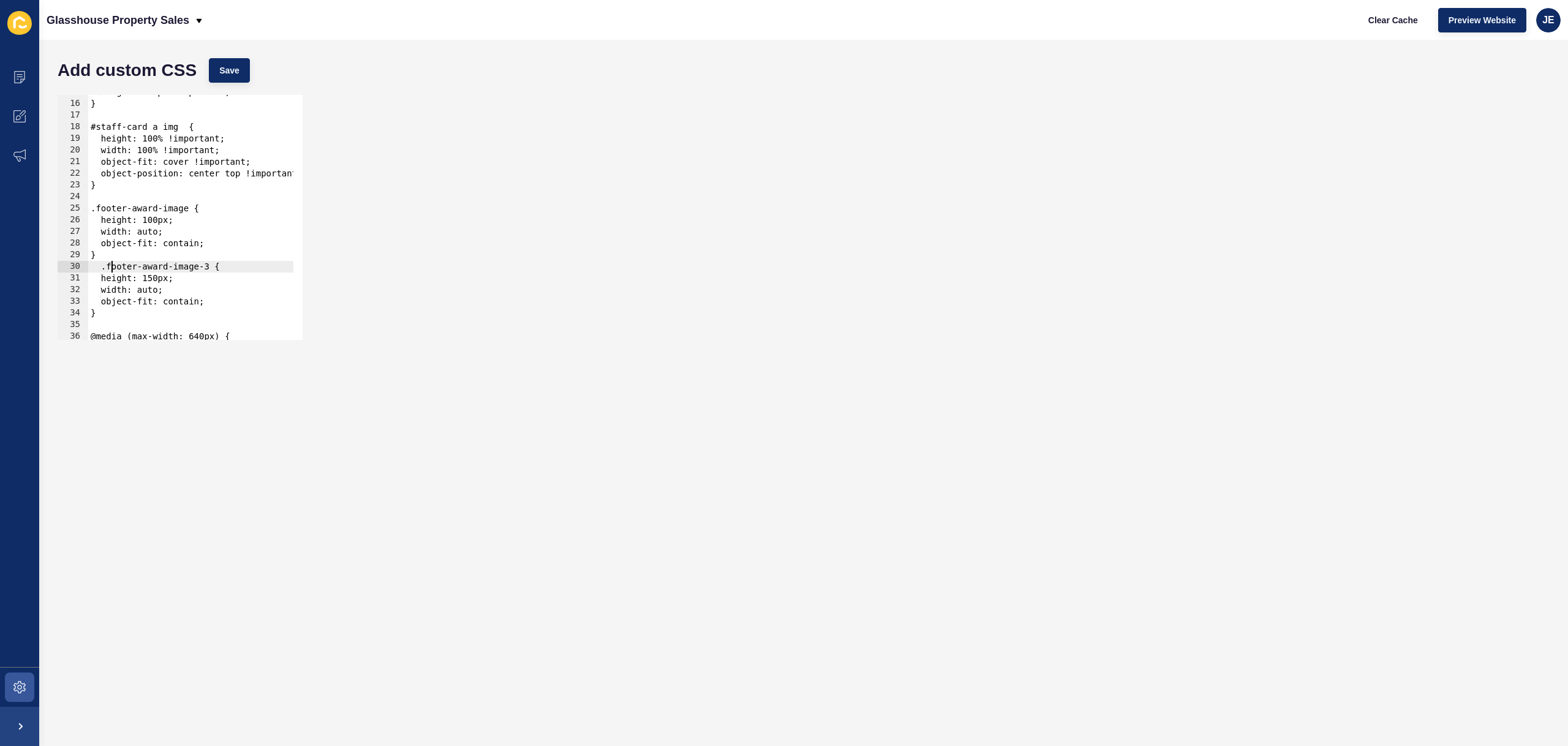
click at [107, 271] on div "height: 384px !important; } #staff-card a img { height: 100% !important; width:…" at bounding box center [250, 215] width 324 height 259
drag, startPoint x: 208, startPoint y: 279, endPoint x: 90, endPoint y: 280, distance: 118.0
click at [92, 279] on div "height: 384px !important; } #staff-card a img { height: 100% !important; width:…" at bounding box center [250, 215] width 324 height 259
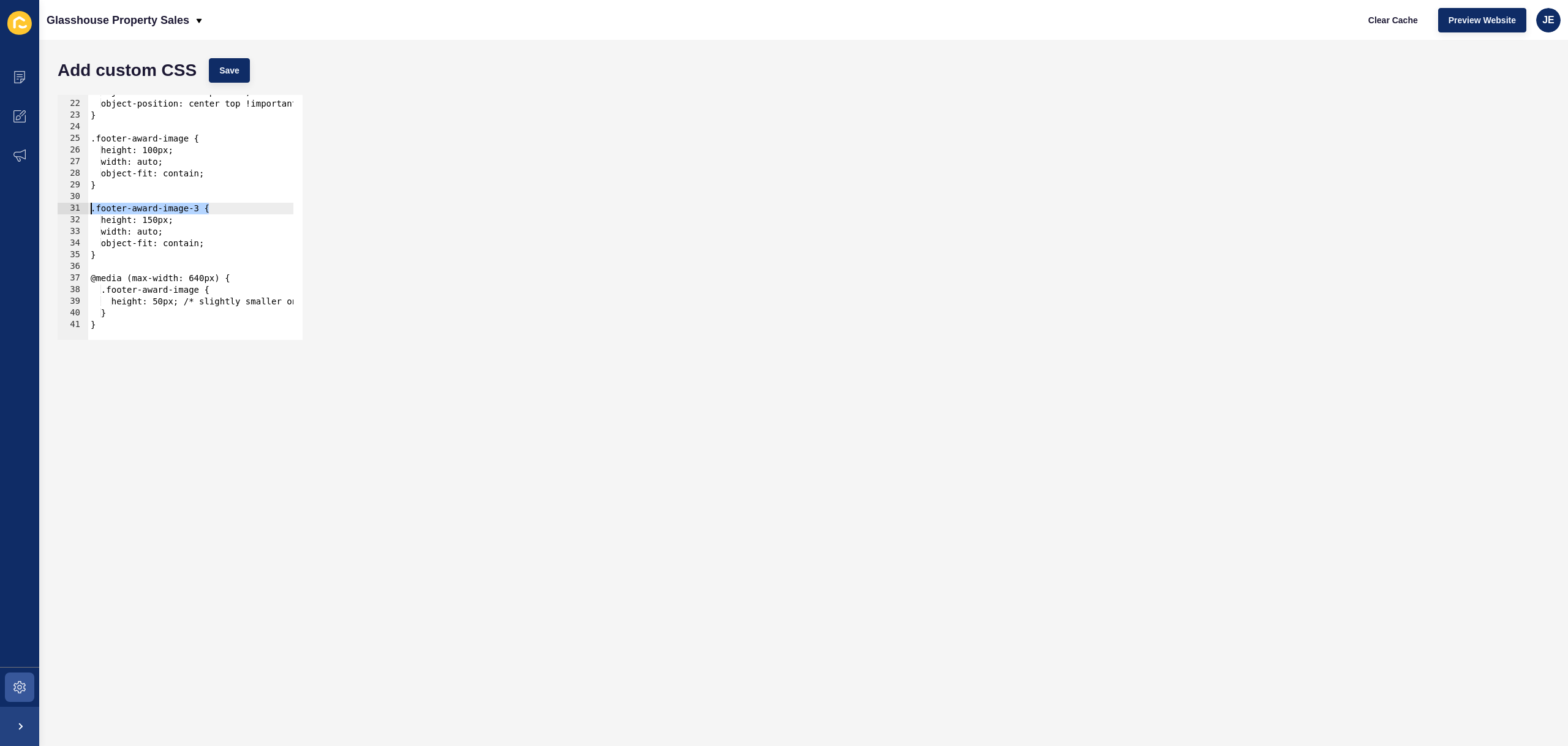
click at [208, 292] on div "object-fit: cover !important; object-position: center top !important; } .footer…" at bounding box center [250, 215] width 324 height 259
drag, startPoint x: 130, startPoint y: 312, endPoint x: 111, endPoint y: 291, distance: 28.3
click at [111, 291] on div "object-fit: cover !important; object-position: center top !important; } .footer…" at bounding box center [250, 215] width 324 height 259
click at [118, 308] on div "object-fit: cover !important; object-position: center top !important; } .footer…" at bounding box center [250, 215] width 324 height 259
type textarea "}"
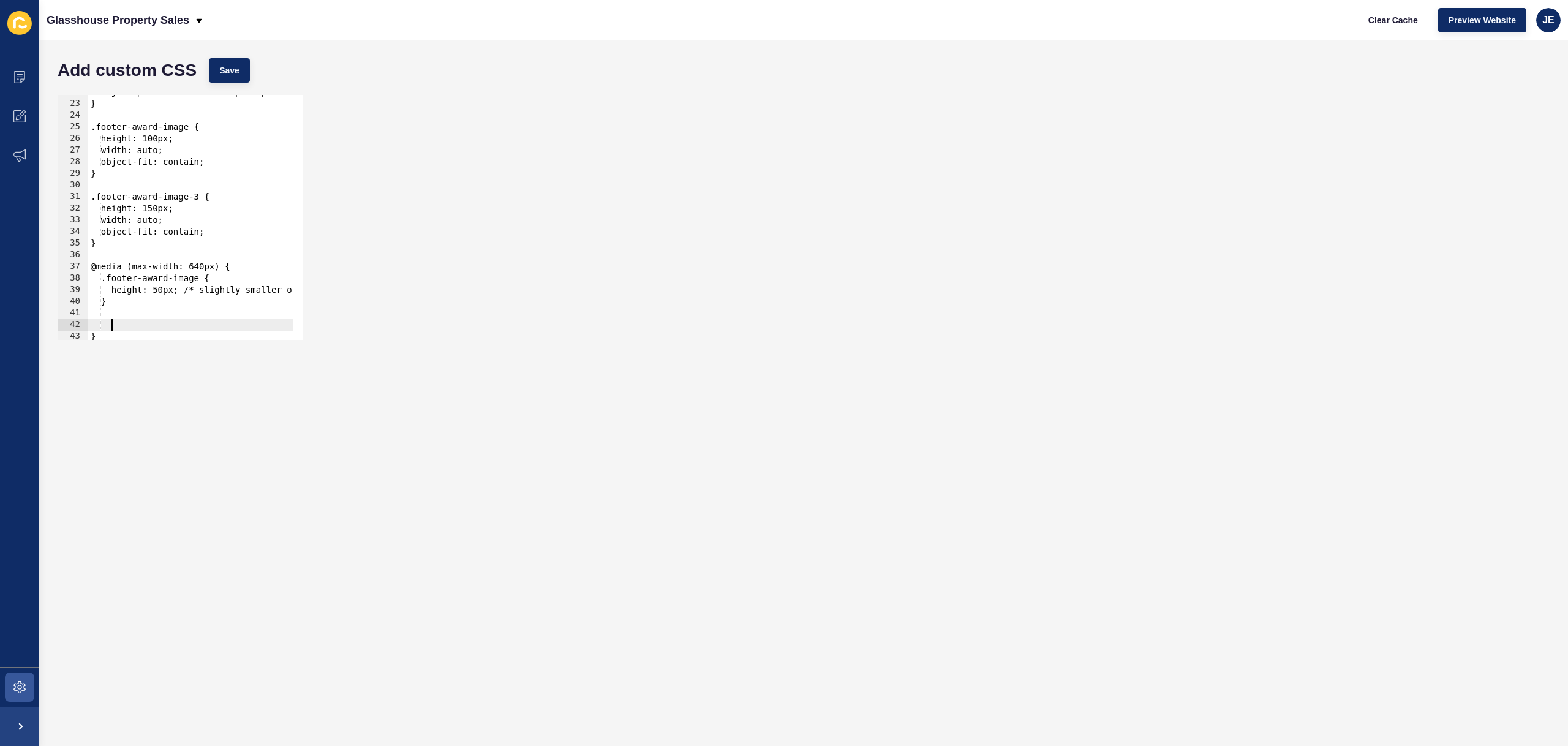
paste textarea "}"
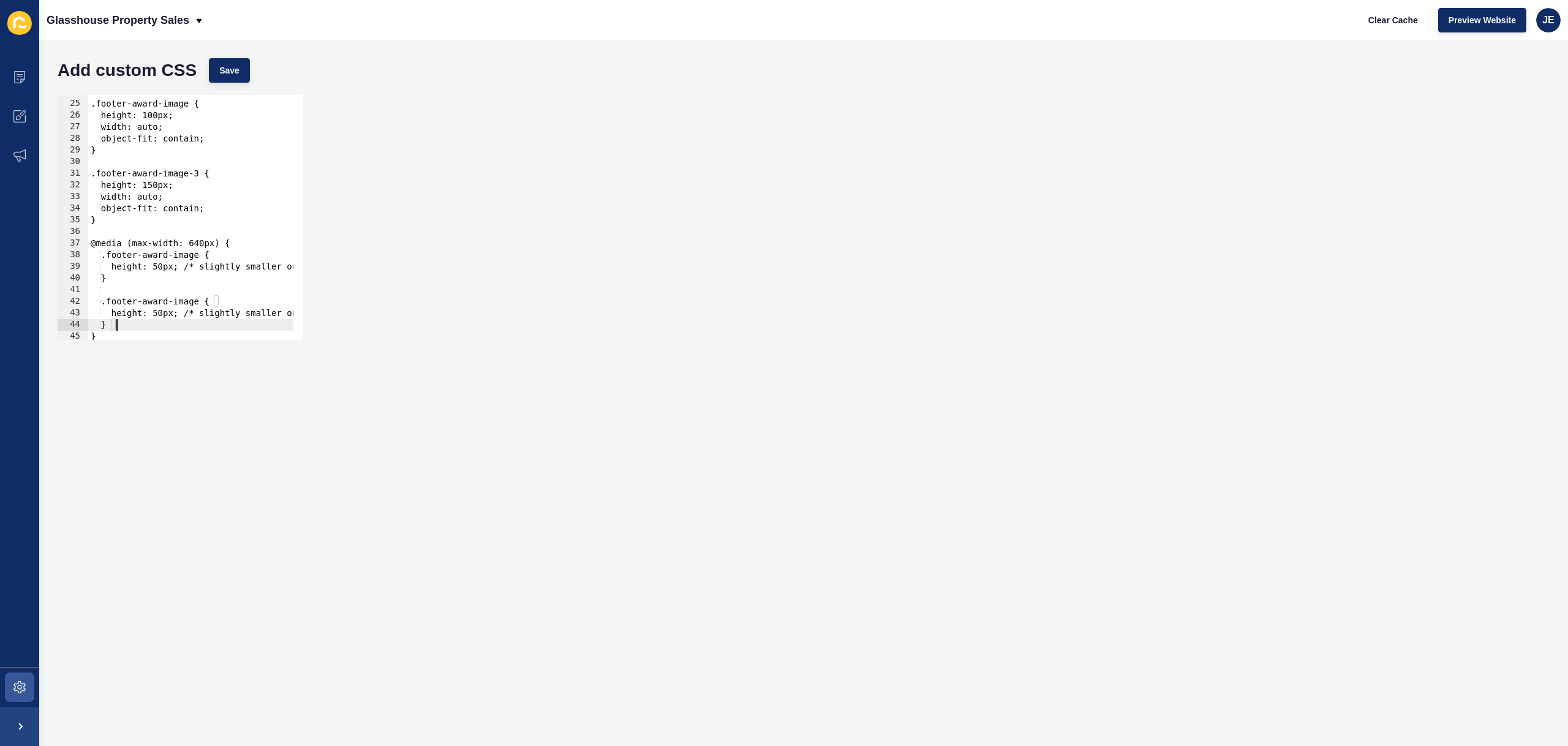
click at [118, 296] on div ".footer-award-image { height: 100px; width: auto; object-fit: contain; } .foote…" at bounding box center [250, 215] width 324 height 259
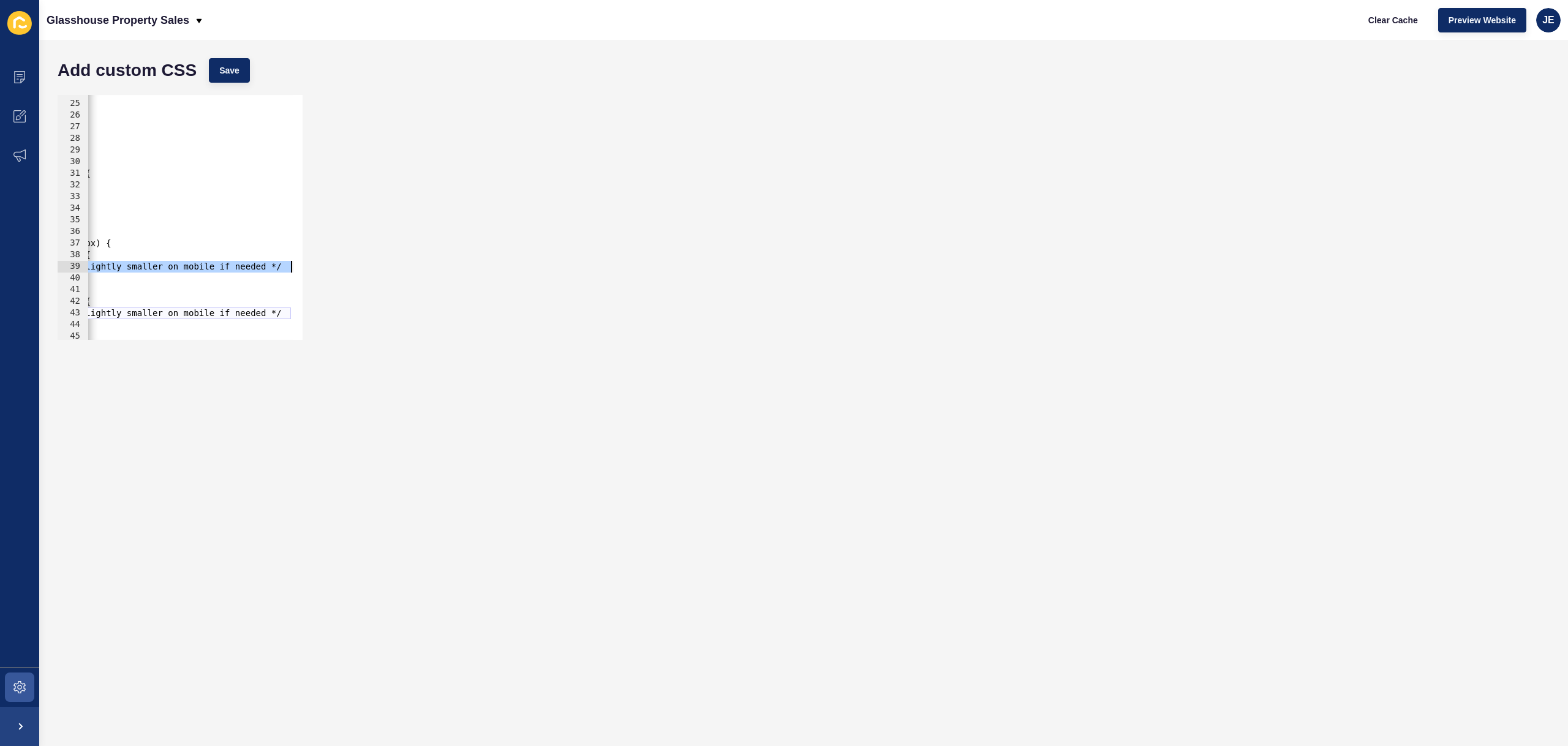
drag, startPoint x: 195, startPoint y: 267, endPoint x: 340, endPoint y: 272, distance: 145.1
click at [340, 272] on div ".footer-award-image { 24 25 26 27 28 29 30 31 32 33 34 35 36 37 38 39 40 41 42 …" at bounding box center [803, 217] width 1504 height 257
drag, startPoint x: 89, startPoint y: 311, endPoint x: 347, endPoint y: 316, distance: 258.0
click at [347, 316] on div "height: 50px; 24 25 26 27 28 29 30 31 32 33 34 35 36 37 38 39 40 41 42 43 44 45…" at bounding box center [803, 217] width 1504 height 257
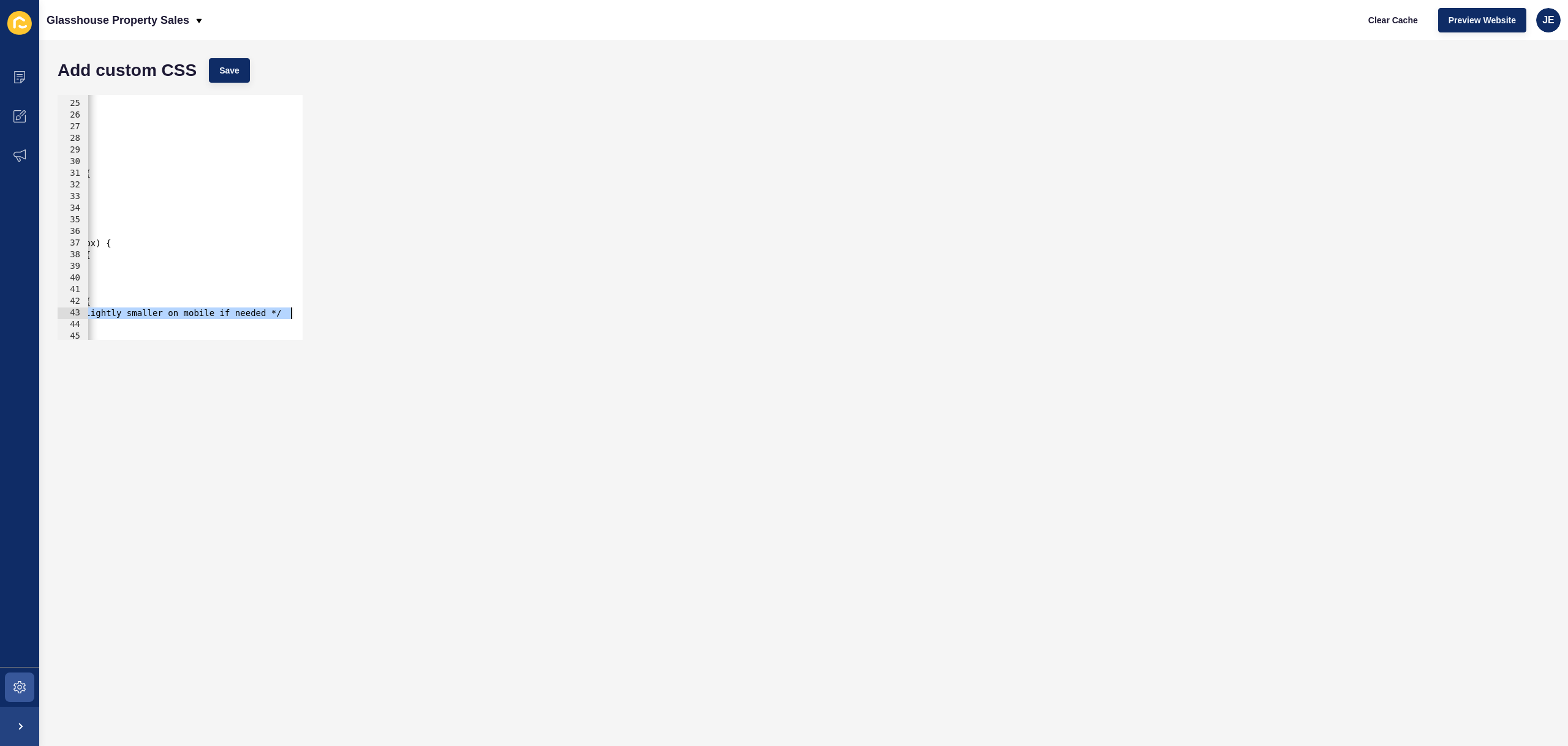
scroll to position [0, 21]
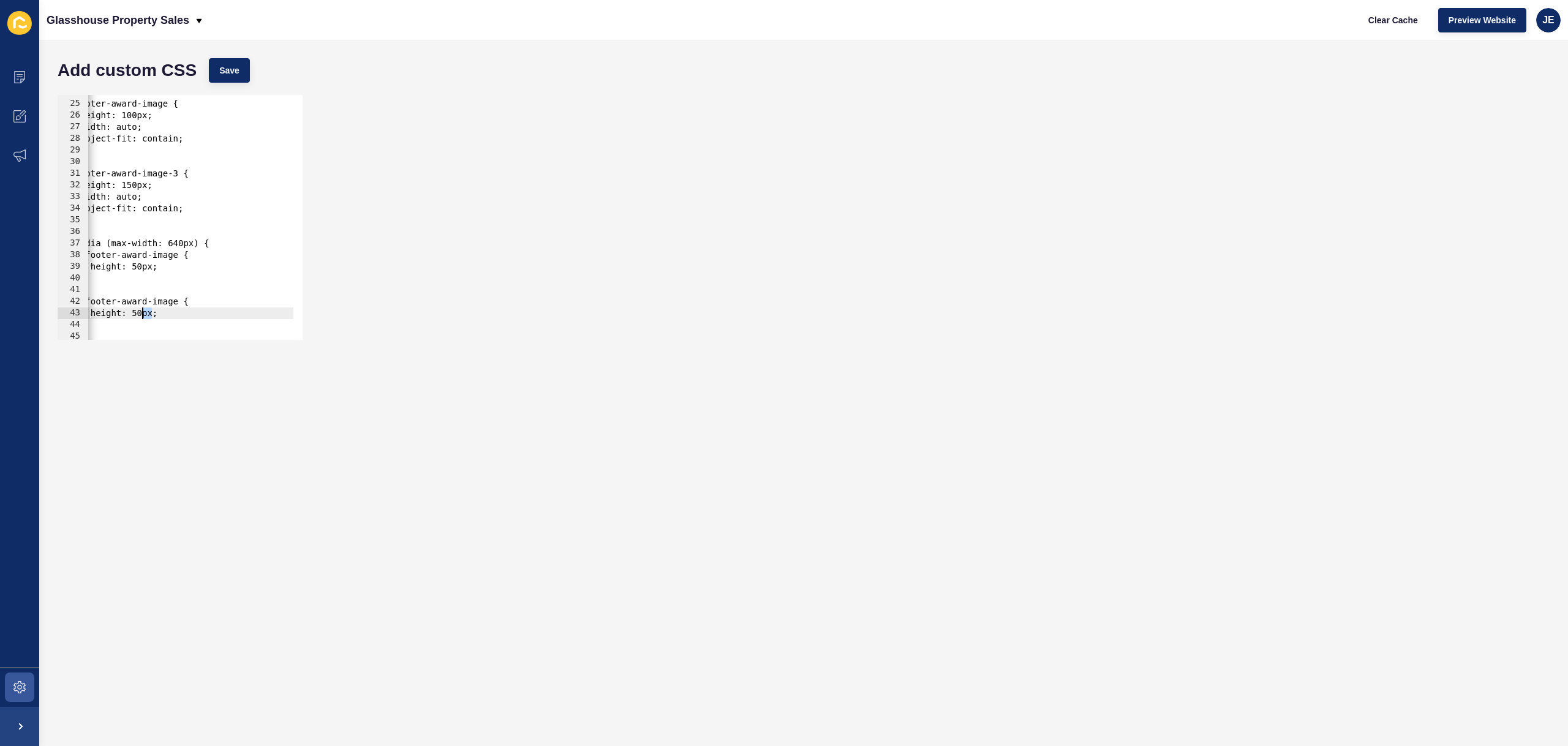
drag, startPoint x: 150, startPoint y: 316, endPoint x: 142, endPoint y: 317, distance: 8.1
click at [142, 317] on div ".footer-award-image { height: 100px; width: auto; object-fit: contain; } .foote…" at bounding box center [180, 215] width 226 height 259
click at [221, 62] on button "Save" at bounding box center [229, 70] width 41 height 24
click at [187, 304] on div ".footer-award-image { height: 100px; width: auto; object-fit: contain; } .foote…" at bounding box center [180, 215] width 226 height 259
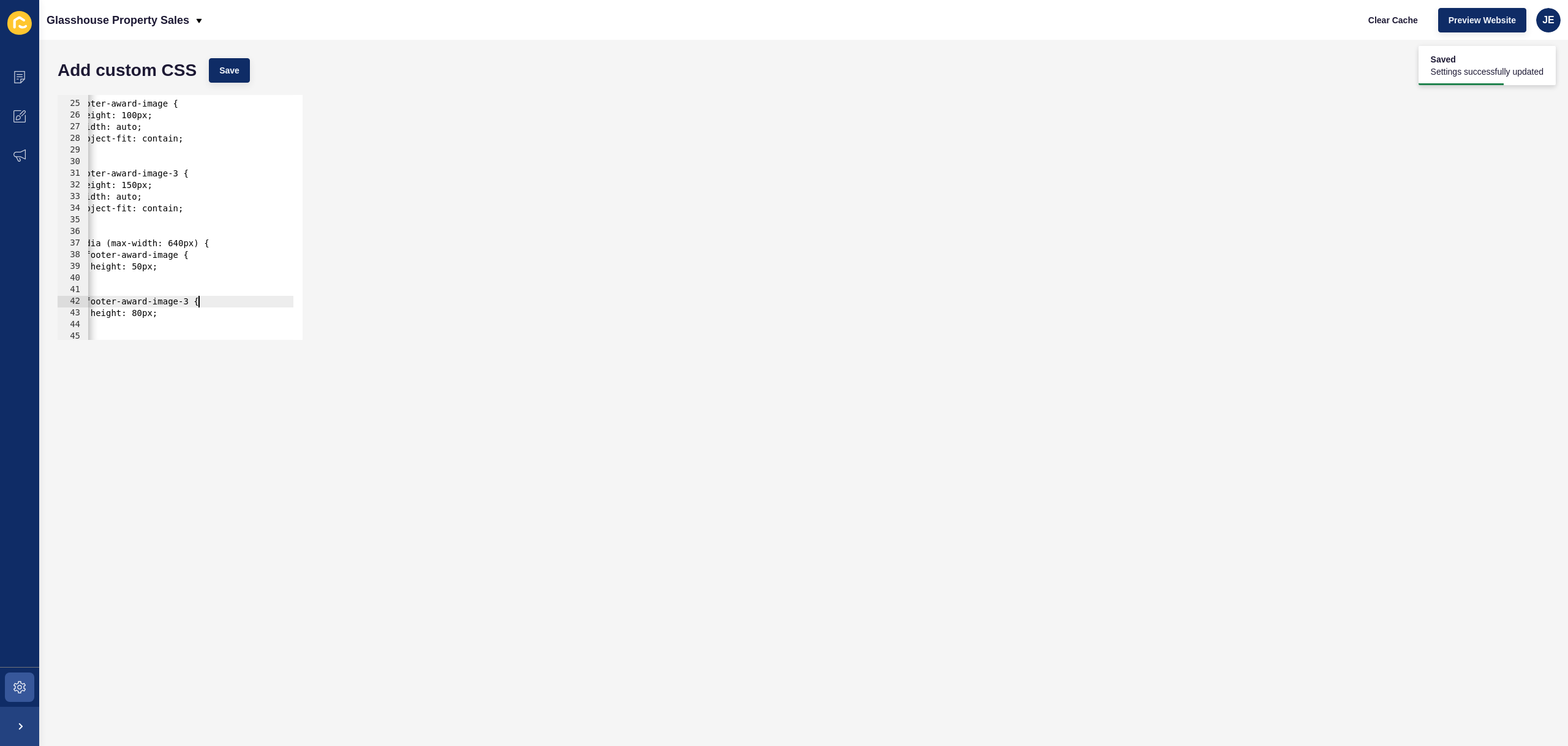
scroll to position [0, 9]
drag, startPoint x: 256, startPoint y: 71, endPoint x: 240, endPoint y: 74, distance: 16.3
click at [255, 71] on div "Add custom CSS Save" at bounding box center [803, 71] width 1504 height 37
click at [240, 74] on button "Save" at bounding box center [229, 70] width 41 height 24
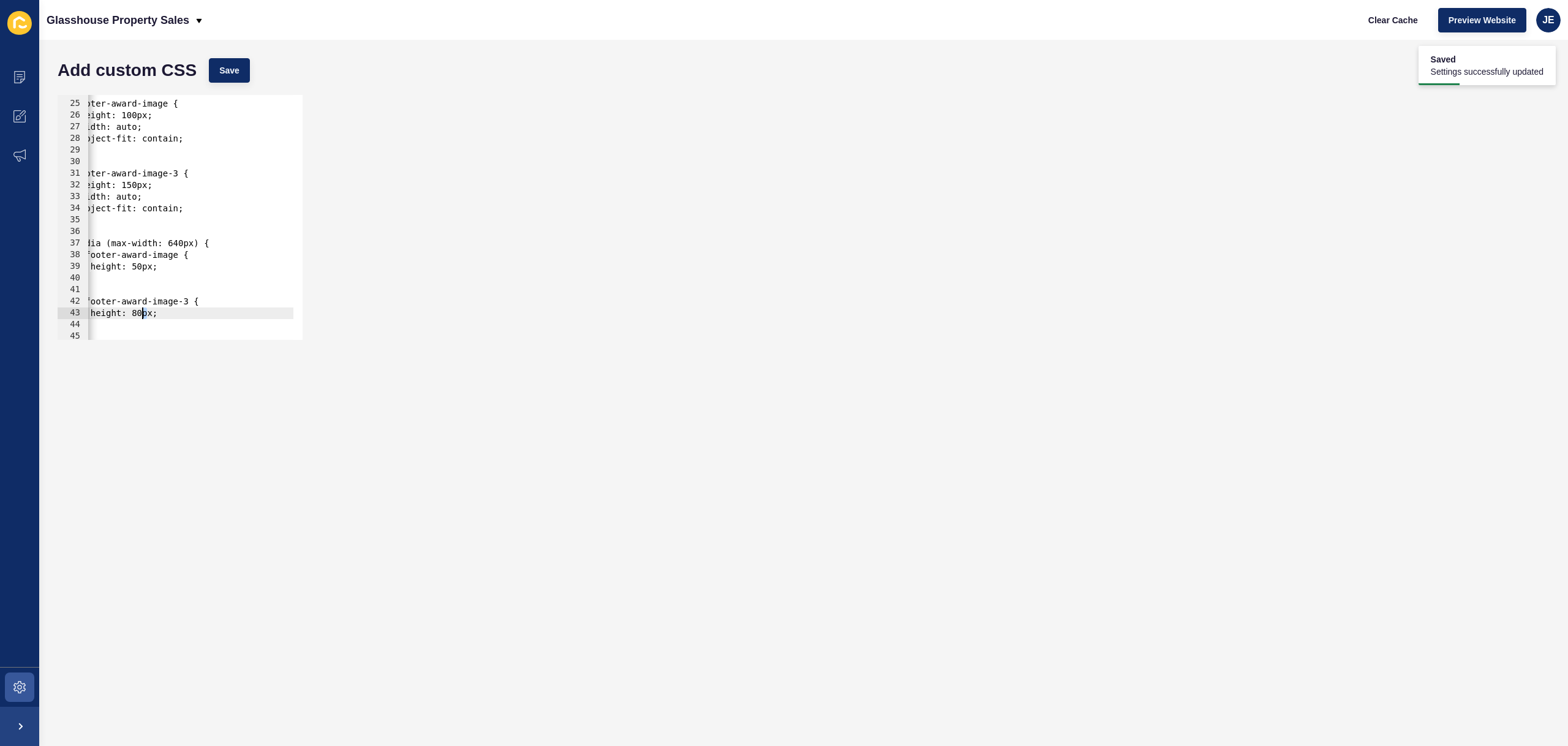
click at [144, 316] on div ".footer-award-image { height: 100px; width: auto; object-fit: contain; } .foote…" at bounding box center [180, 215] width 226 height 259
click at [137, 186] on div ".footer-award-image { height: 100px; width: auto; object-fit: contain; } .foote…" at bounding box center [180, 215] width 226 height 259
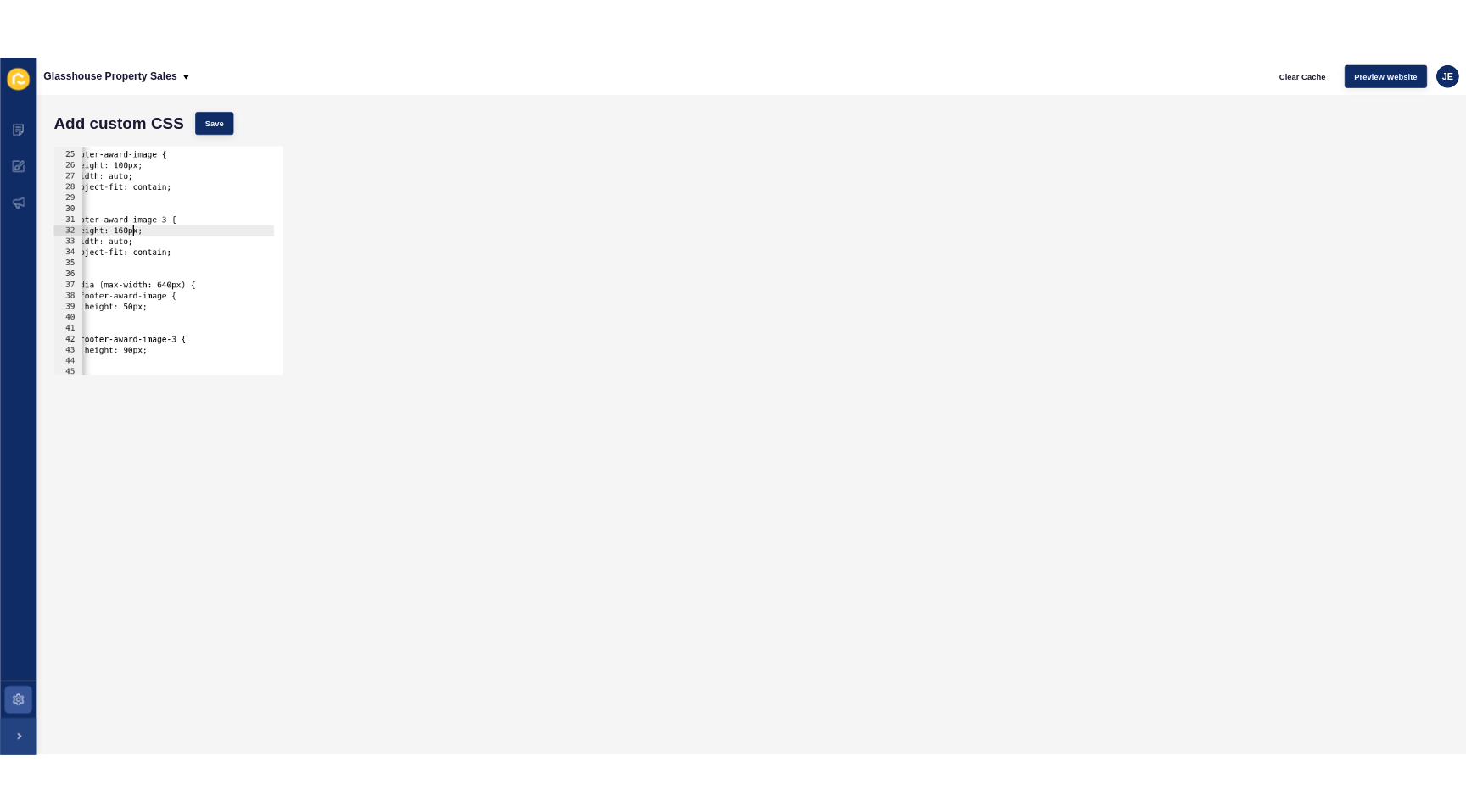
scroll to position [0, 7]
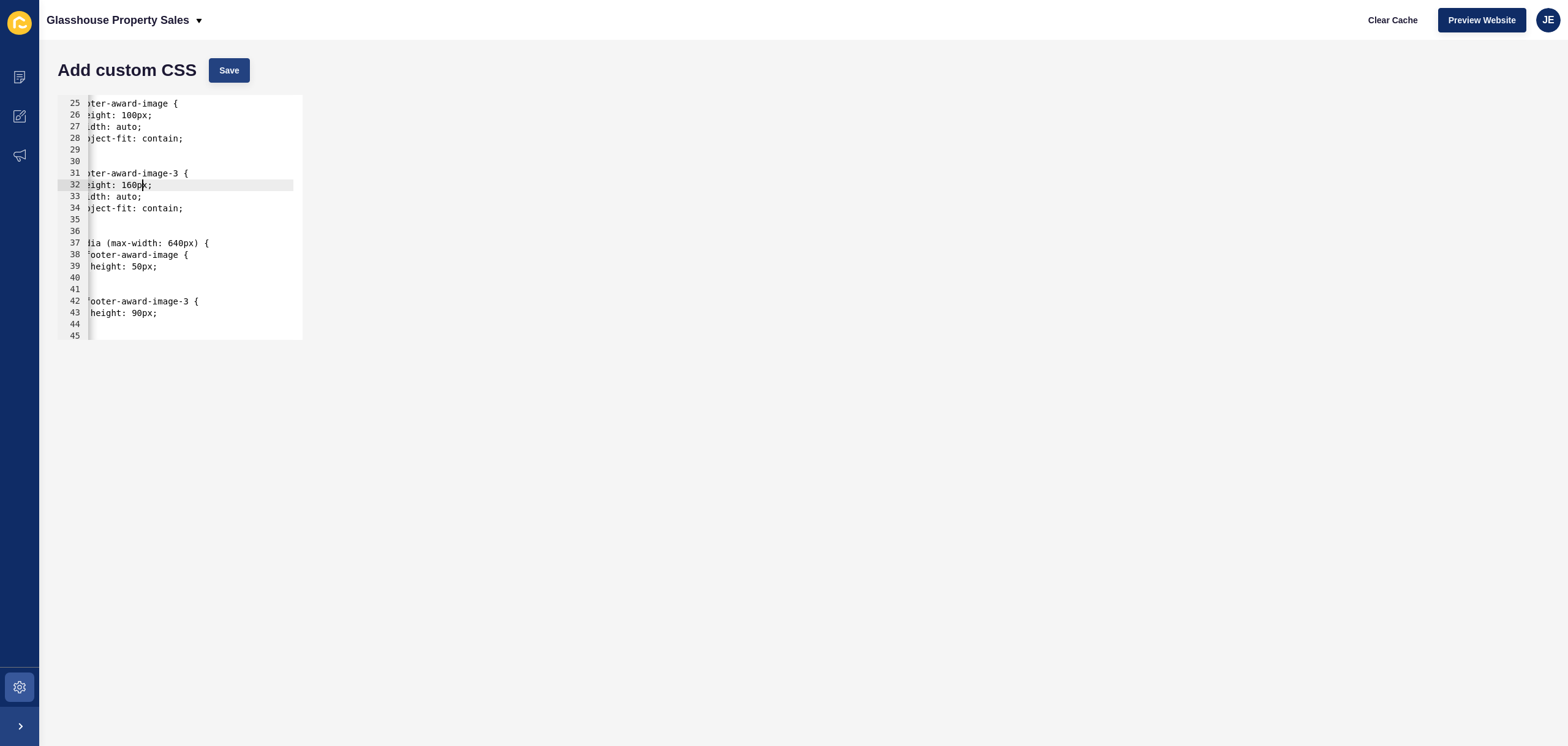
type textarea "height: 160px;"
click at [246, 63] on button "Save" at bounding box center [229, 70] width 41 height 24
click at [1380, 22] on span "Clear Cache" at bounding box center [1393, 20] width 49 height 13
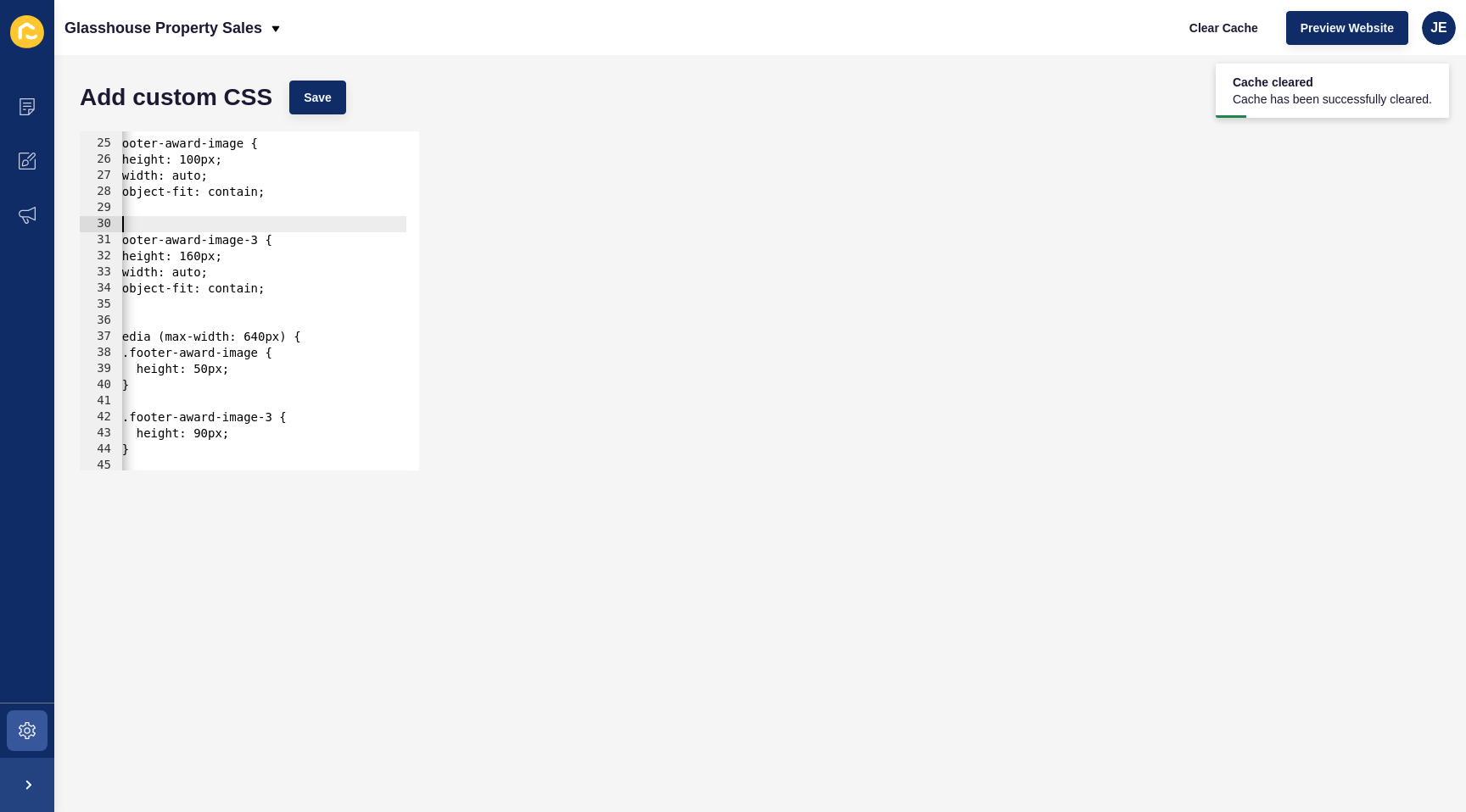
scroll to position [0, 18]
click at [168, 231] on div ".footer-award-image { height: 100px; width: auto; object-fit: contain; } .foote…" at bounding box center [260, 298] width 313 height 359
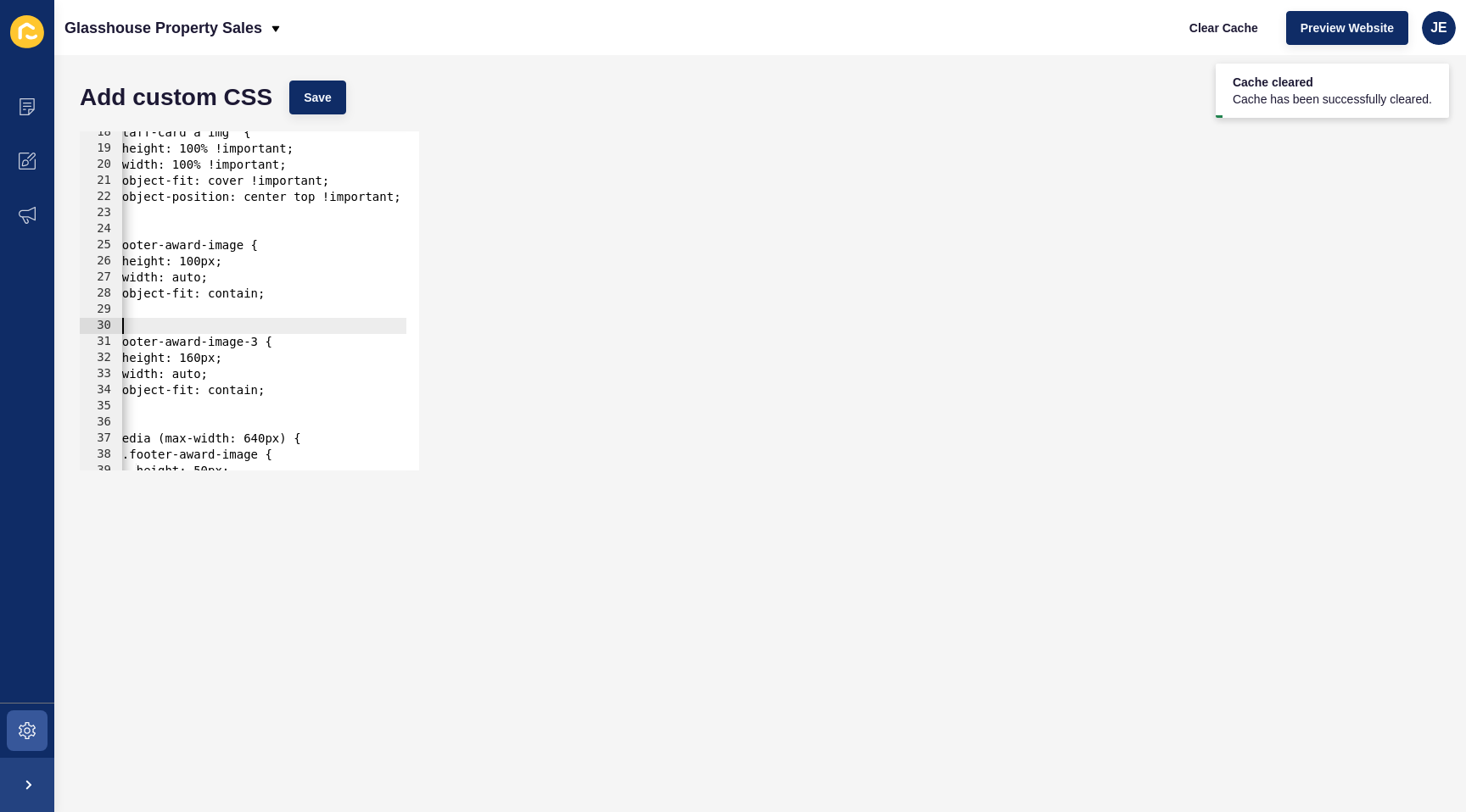
scroll to position [281, 0]
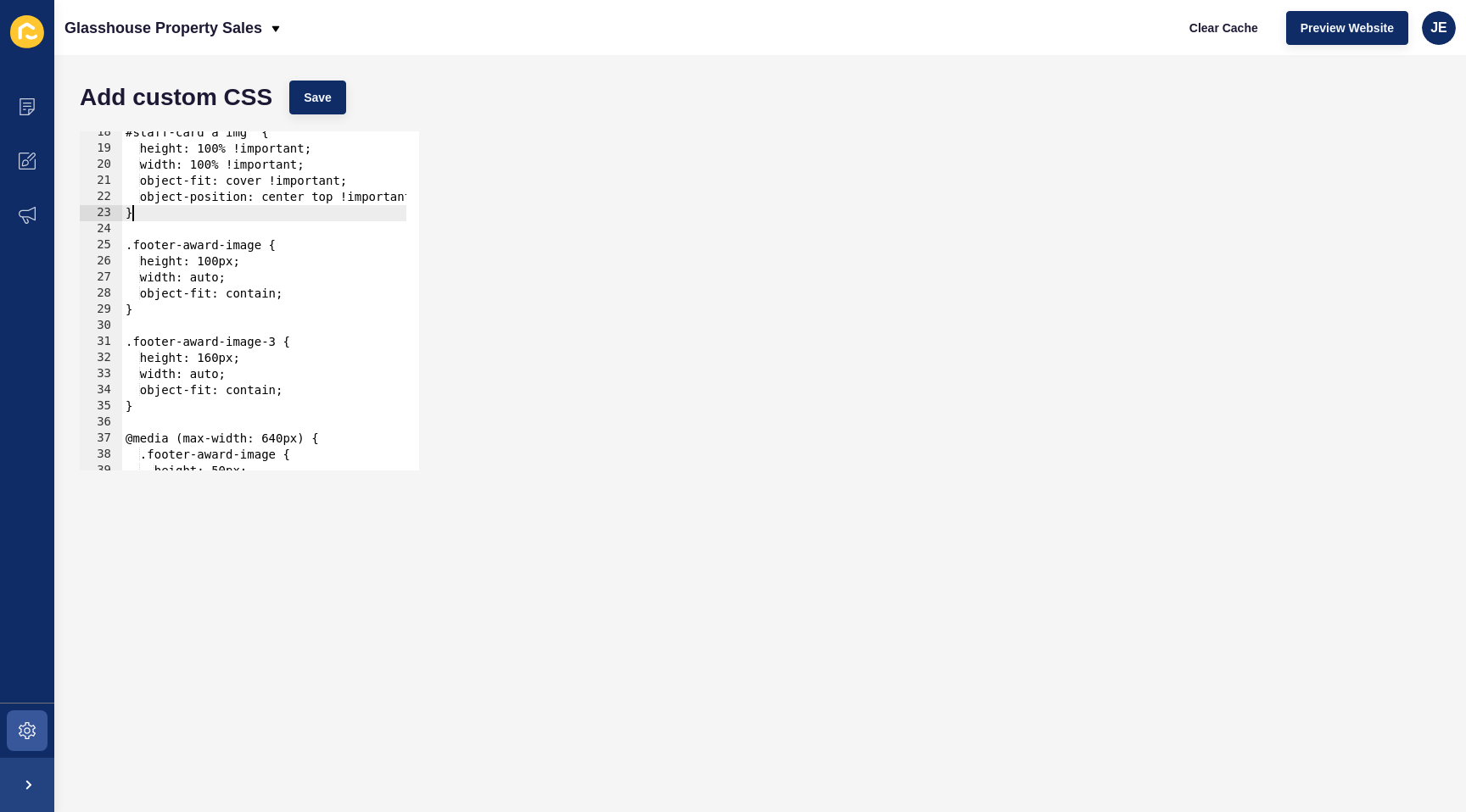
click at [162, 215] on div "#staff-card a img { height: 100% !important; width: 100% !important; object-fit…" at bounding box center [278, 304] width 313 height 359
type textarea "}."
type textarea "}"
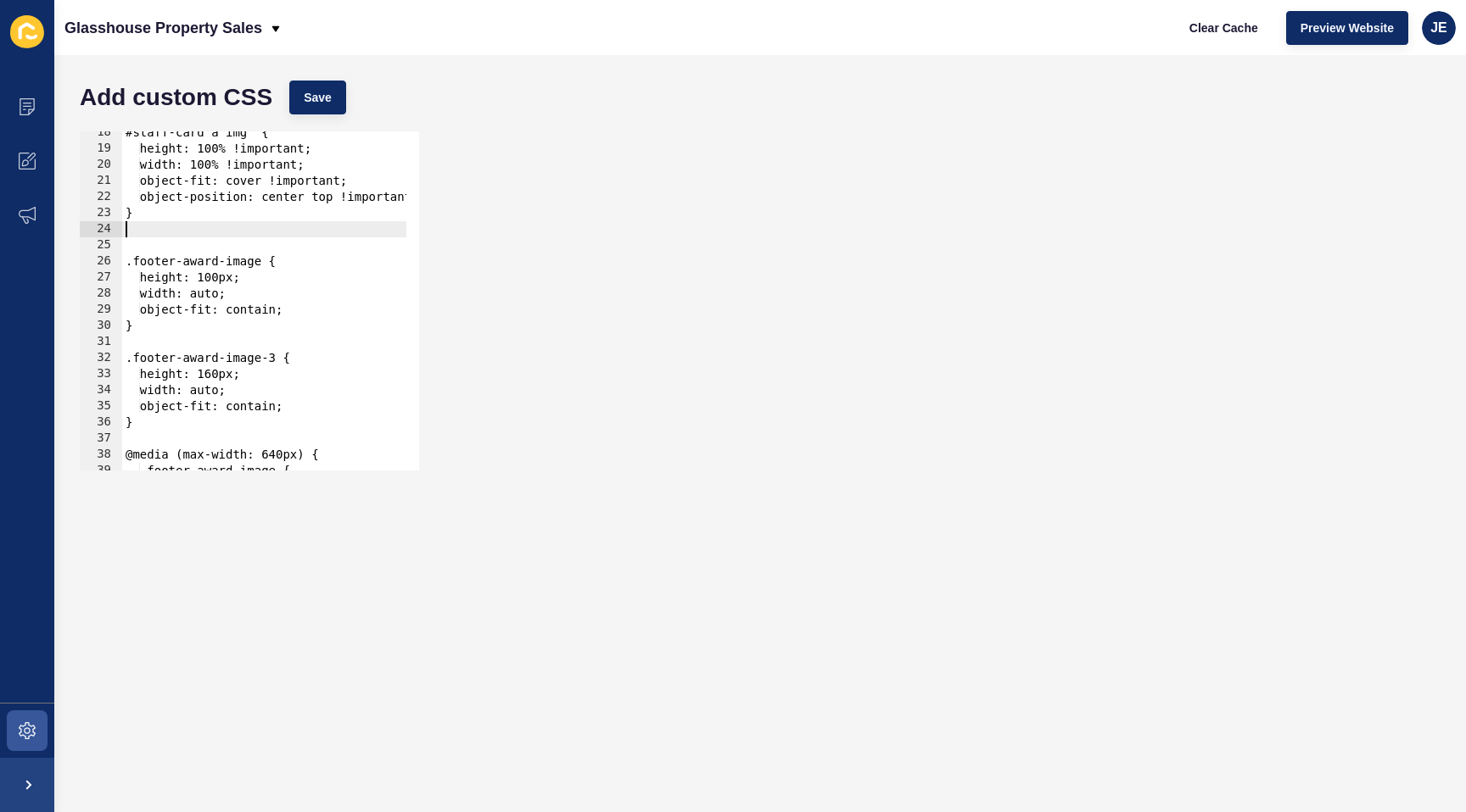
paste textarea "}"
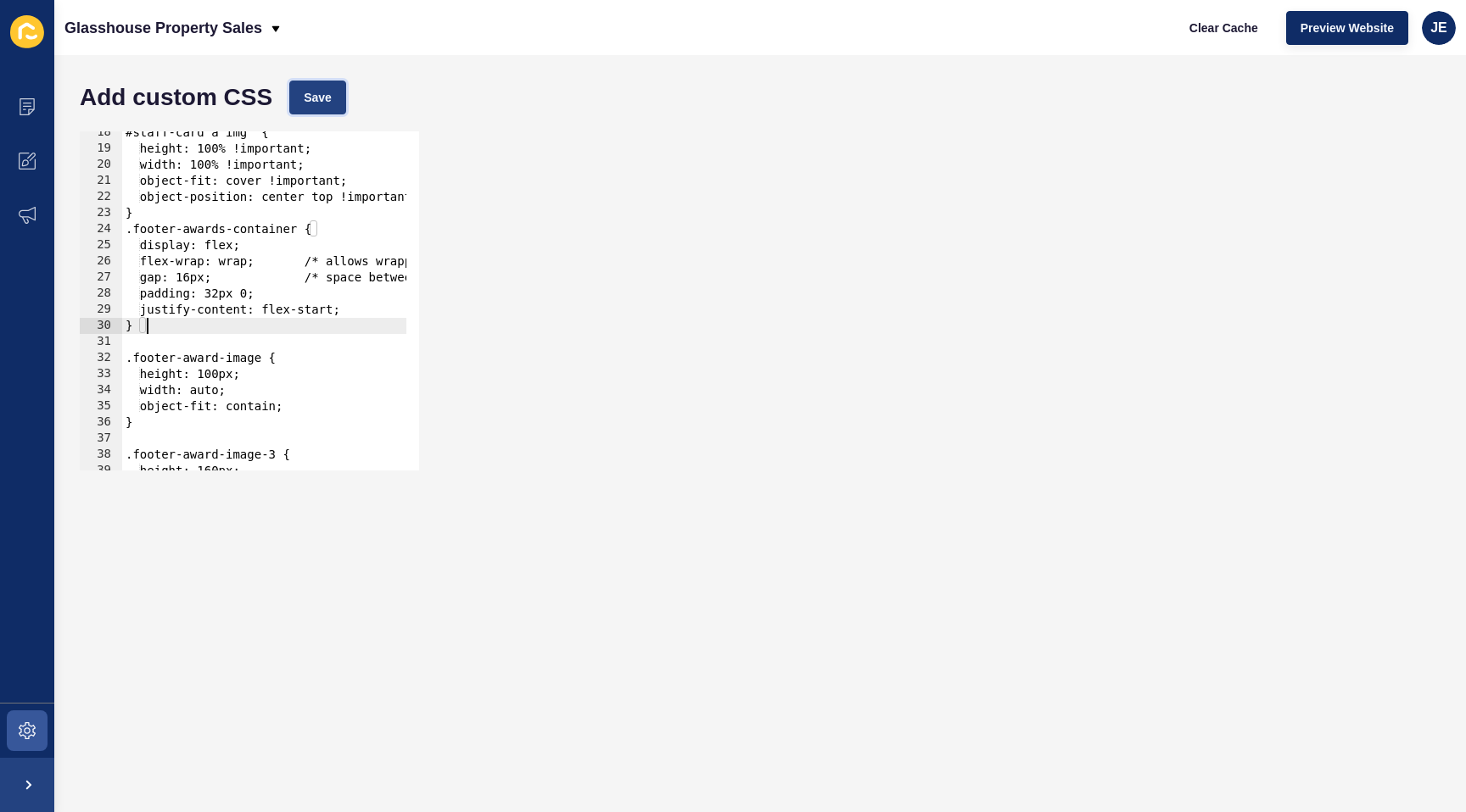
click at [301, 100] on button "Save" at bounding box center [318, 97] width 57 height 34
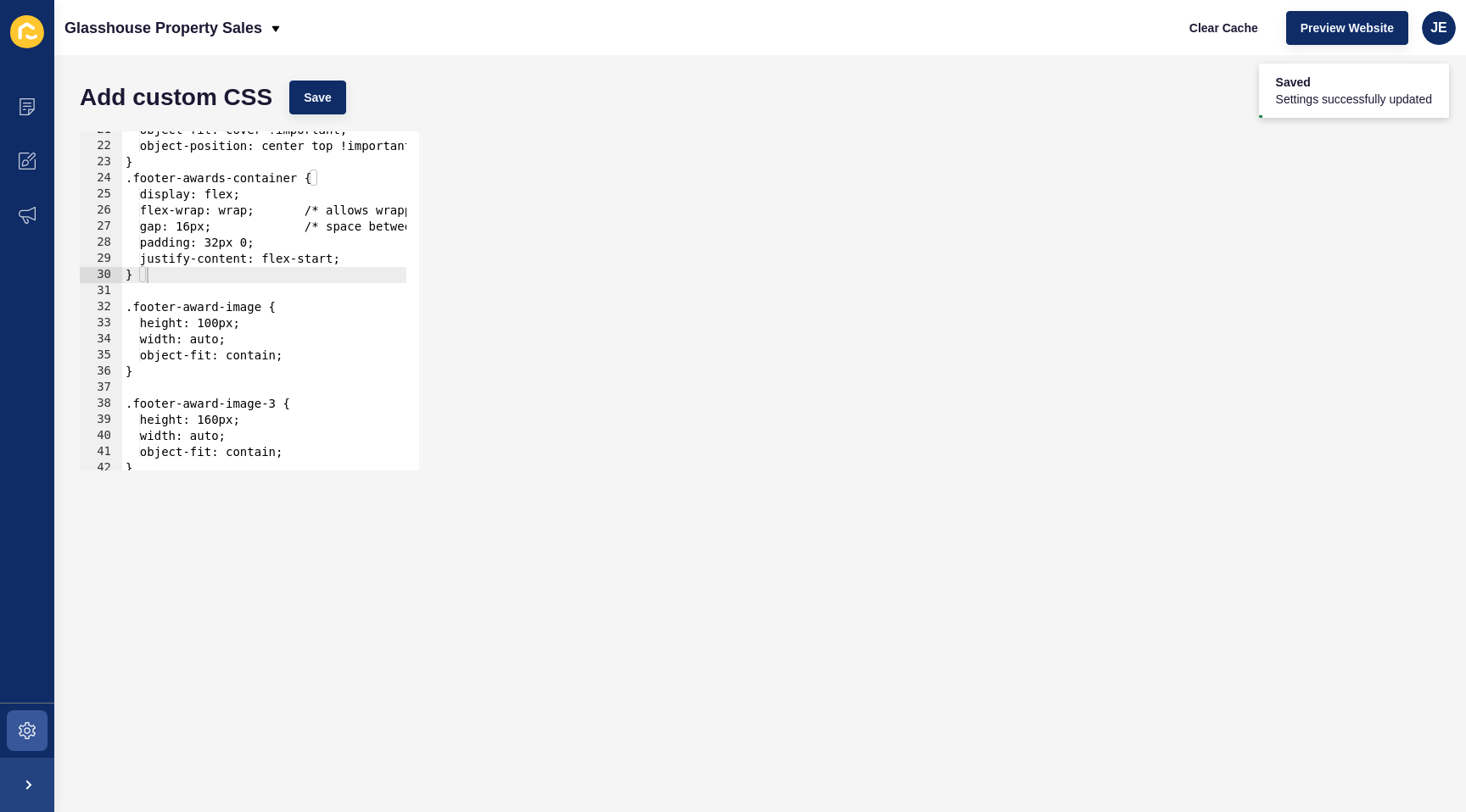
scroll to position [512, 0]
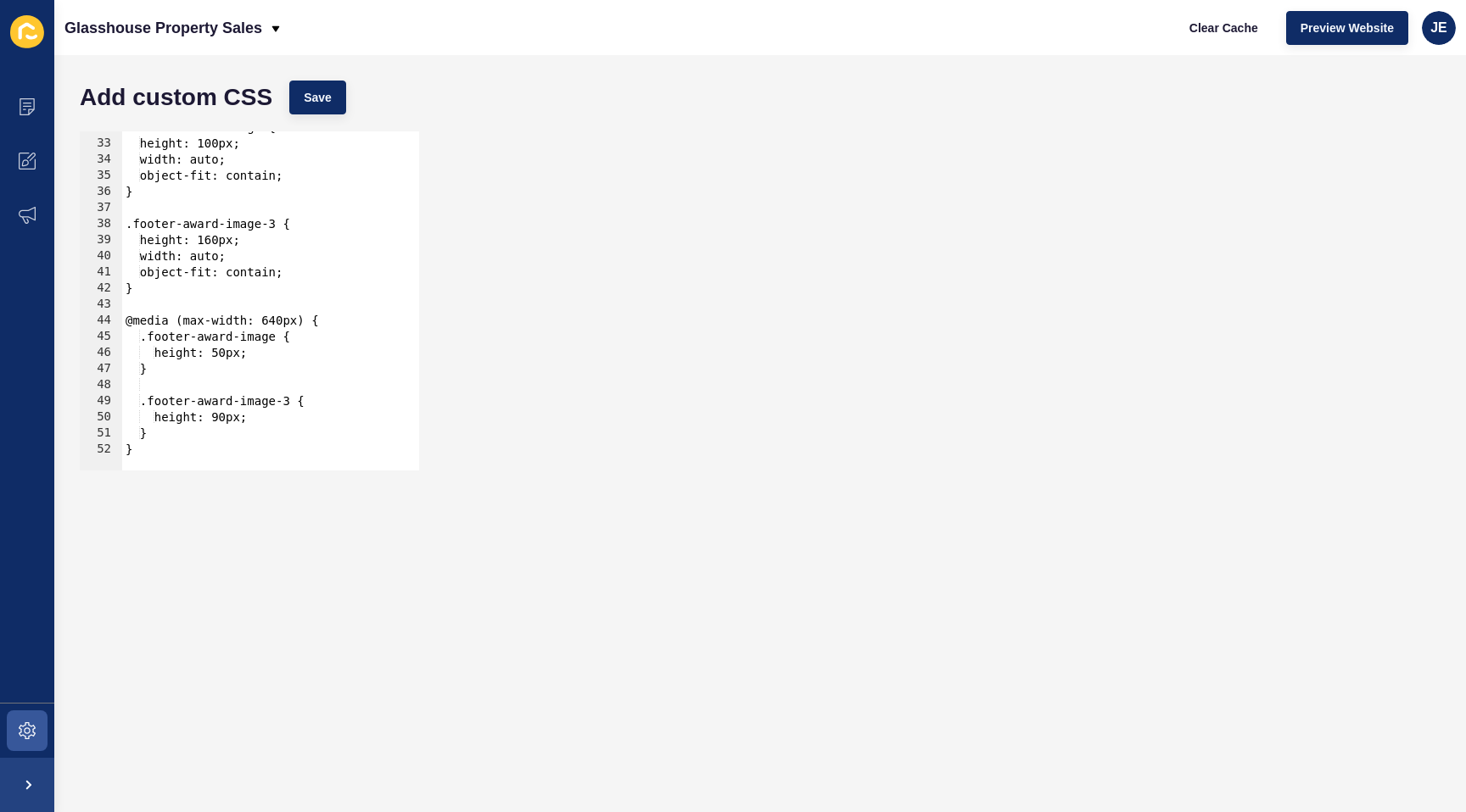
type textarea "}"
click at [231, 374] on div ".footer-award-image { height: 100px; width: auto; object-fit: contain; } .foote…" at bounding box center [357, 298] width 470 height 359
paste textarea "}"
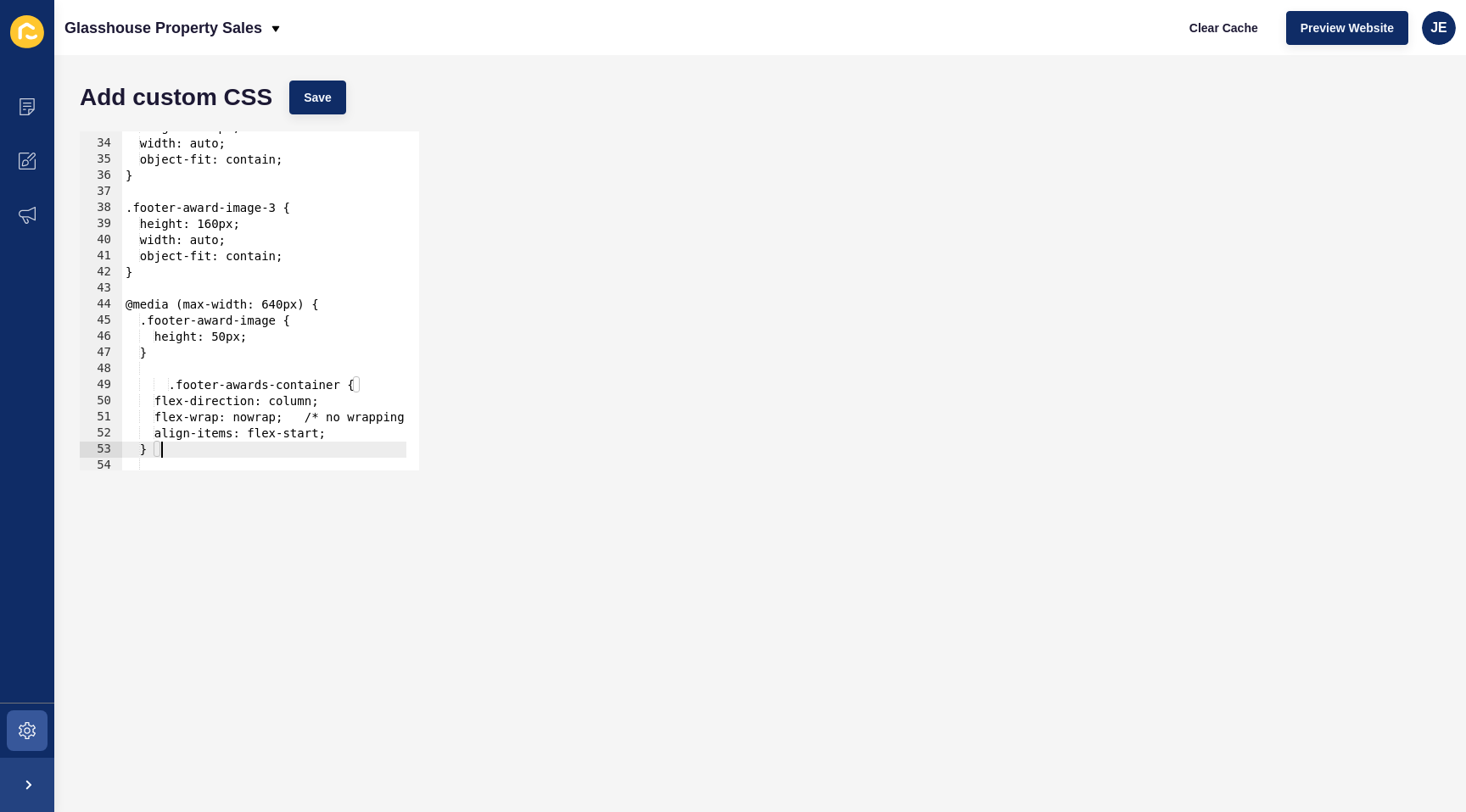
click at [174, 389] on div "height: 100px; width: auto; object-fit: contain; } .footer-award-image-3 { heig…" at bounding box center [357, 298] width 470 height 359
drag, startPoint x: 288, startPoint y: 305, endPoint x: 276, endPoint y: 302, distance: 12.4
click at [276, 302] on div "height: 100px; width: auto; object-fit: contain; } .footer-award-image-3 { heig…" at bounding box center [357, 298] width 470 height 359
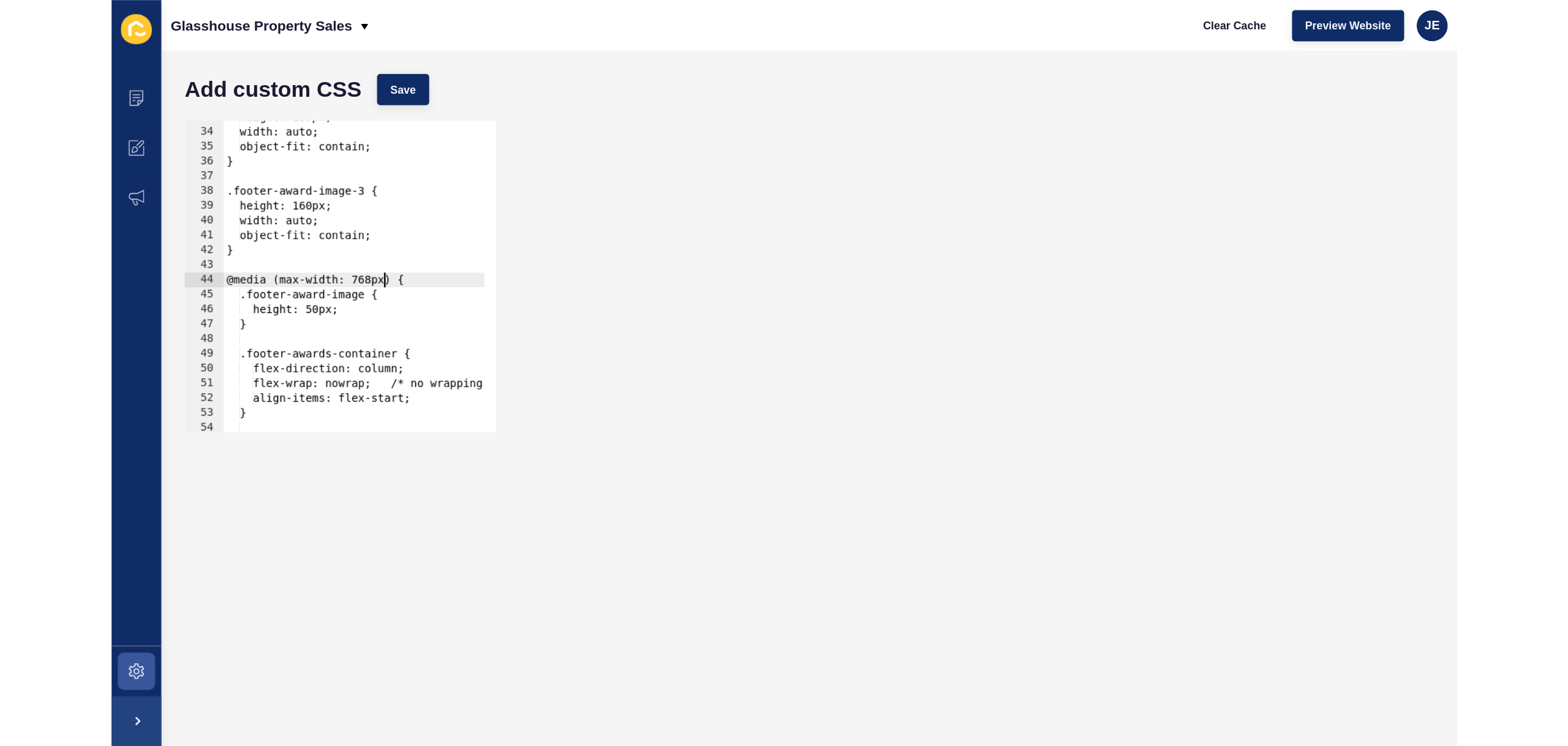
scroll to position [0, 9]
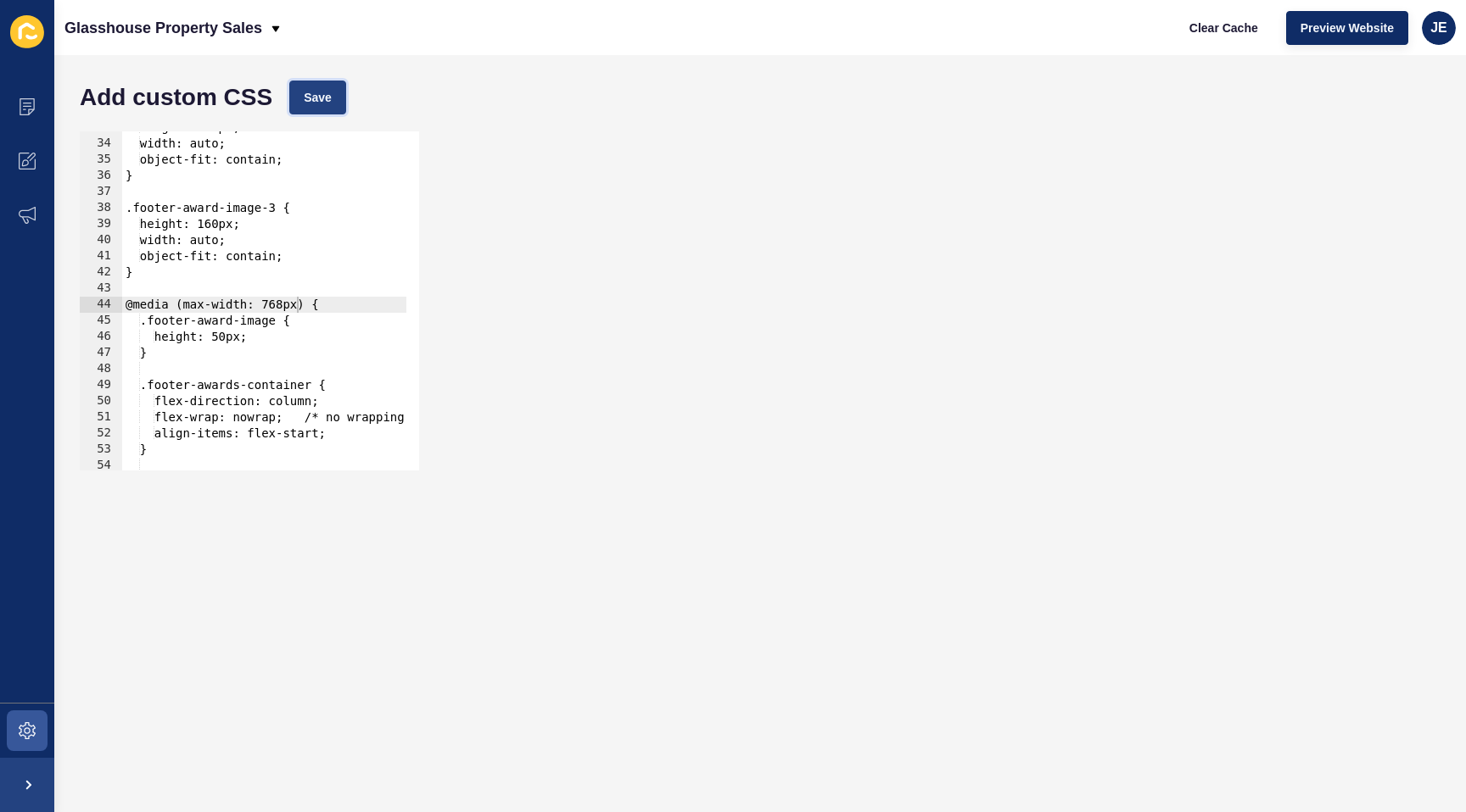
click at [305, 83] on button "Save" at bounding box center [318, 97] width 57 height 34
click at [1218, 31] on span "Clear Cache" at bounding box center [1223, 27] width 68 height 17
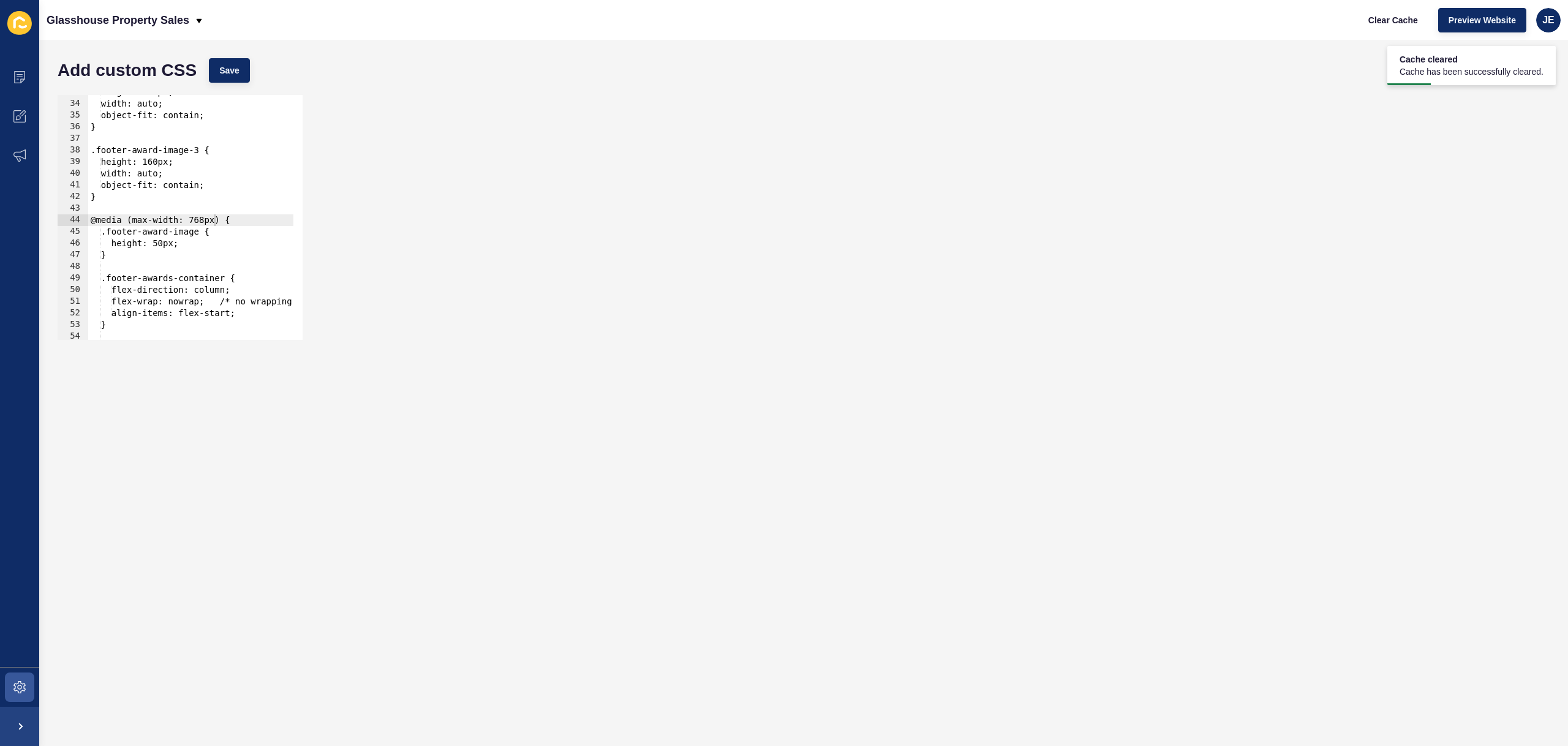
scroll to position [0, 1]
click at [168, 252] on div "height: 100px; width: auto; object-fit: contain; } .footer-award-image-3 { heig…" at bounding box center [258, 215] width 339 height 259
click at [164, 248] on div "height: 100px; width: auto; object-fit: contain; } .footer-award-image-3 { heig…" at bounding box center [258, 215] width 339 height 259
click at [233, 70] on span "Save" at bounding box center [229, 71] width 20 height 13
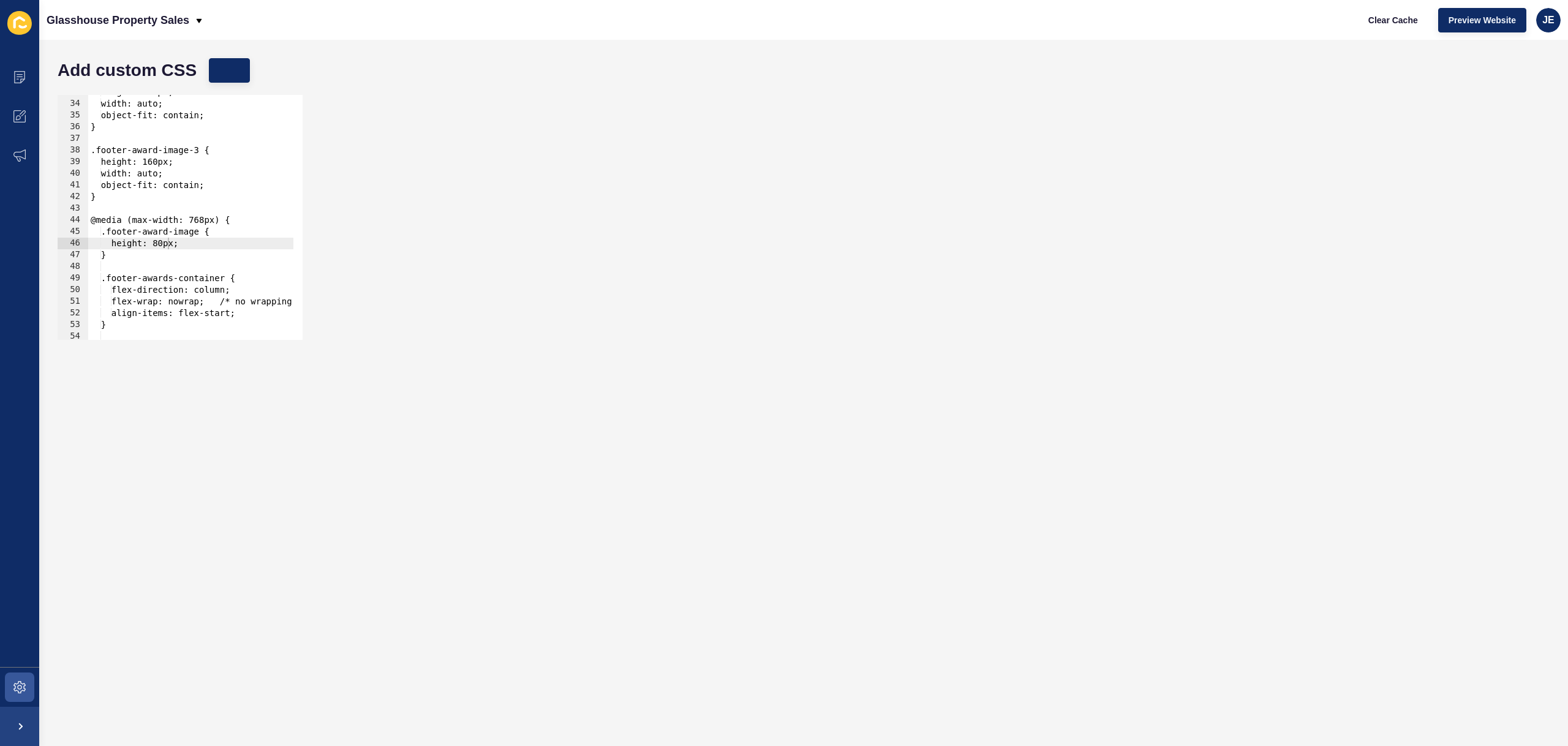
scroll to position [439, 0]
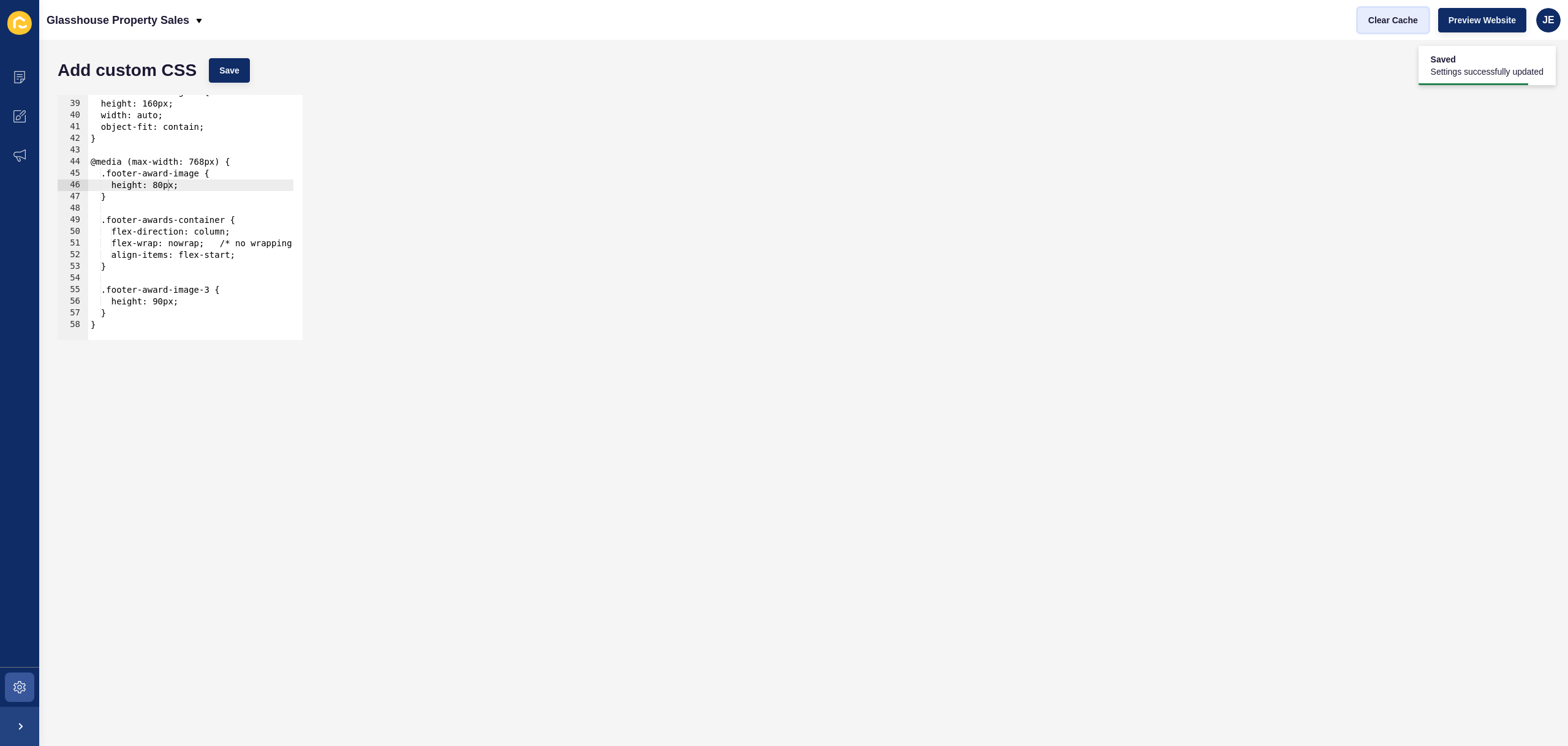
click at [1371, 24] on span "Clear Cache" at bounding box center [1393, 20] width 49 height 13
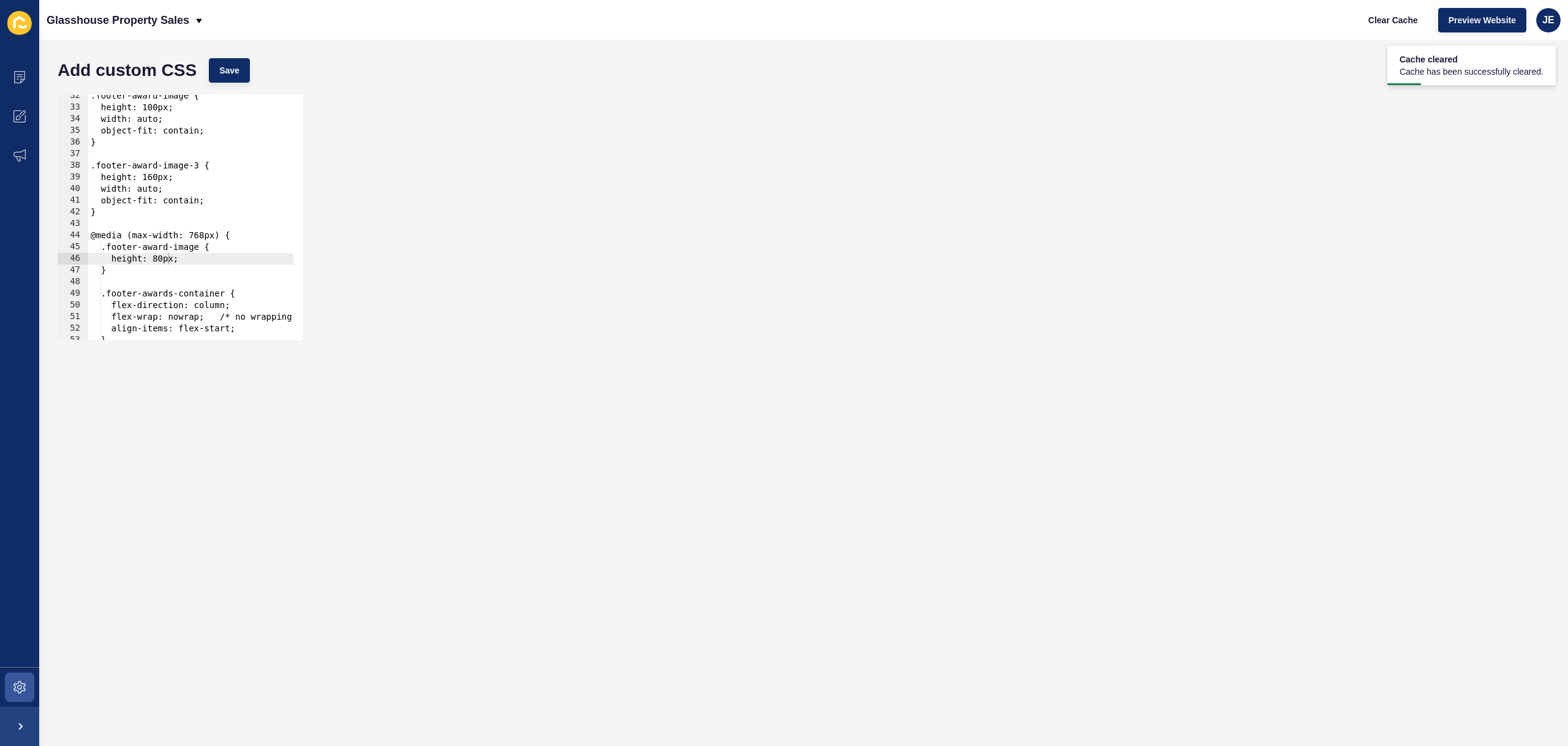
scroll to position [0, 1]
click at [191, 265] on div ".footer-award-image { height: 100px; width: auto; object-fit: contain; } .foote…" at bounding box center [258, 219] width 339 height 259
click at [163, 262] on div ".footer-award-image { height: 100px; width: auto; object-fit: contain; } .foote…" at bounding box center [258, 219] width 339 height 259
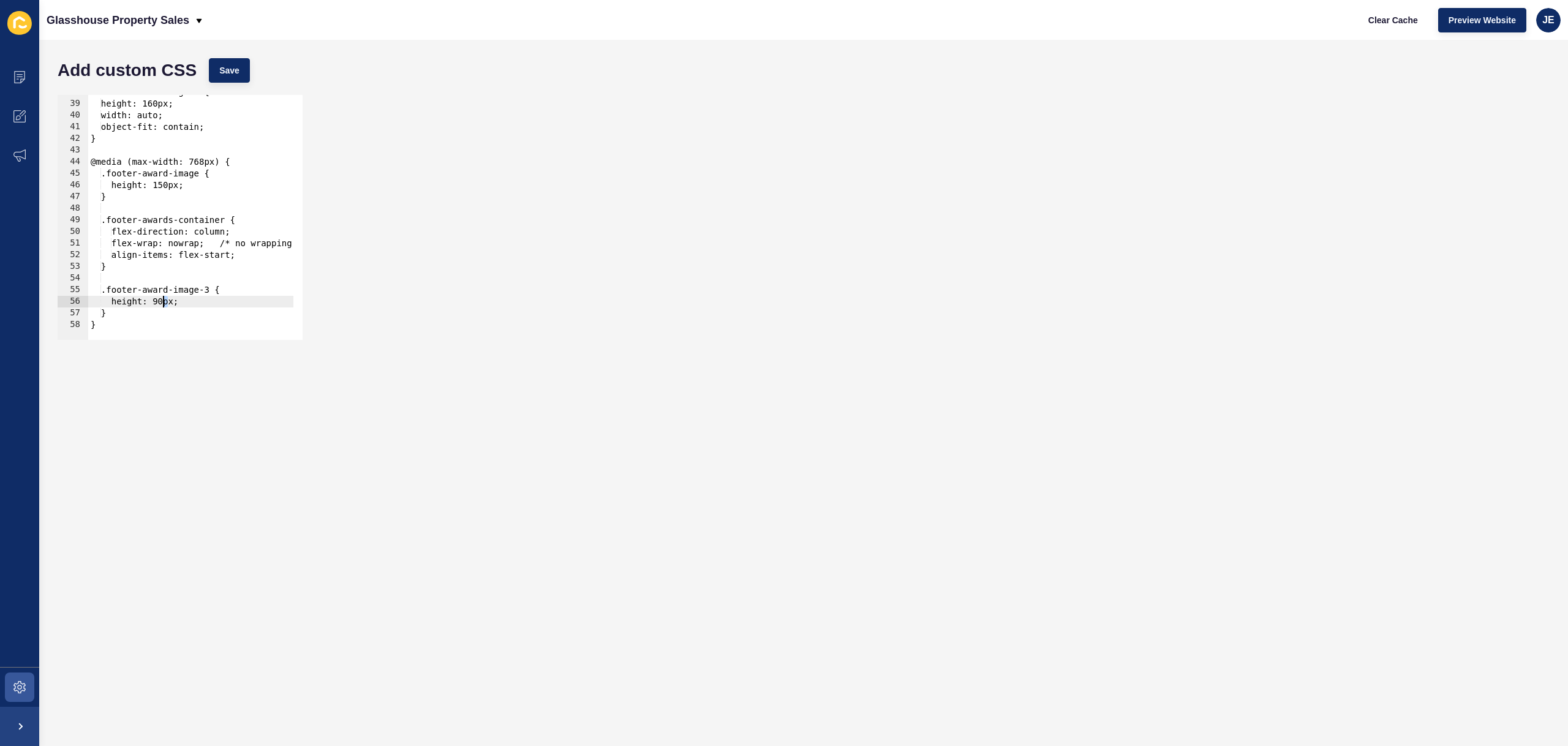
click at [163, 300] on div ".footer-award-image-3 { height: 160px; width: auto; object-fit: contain; } @med…" at bounding box center [258, 215] width 339 height 259
type textarea "height: 180px;"
click at [238, 87] on div "Add custom CSS Save" at bounding box center [803, 71] width 1504 height 37
click at [238, 77] on button "Save" at bounding box center [229, 70] width 41 height 24
click at [1384, 20] on span "Clear Cache" at bounding box center [1393, 20] width 49 height 13
